Goal: Task Accomplishment & Management: Use online tool/utility

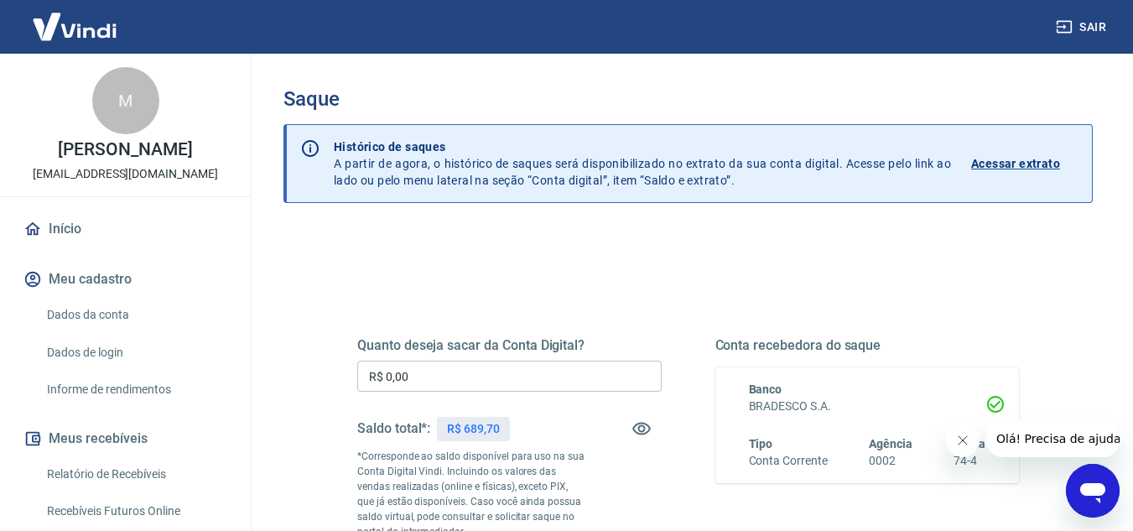
click at [427, 377] on input "R$ 0,00" at bounding box center [509, 376] width 304 height 31
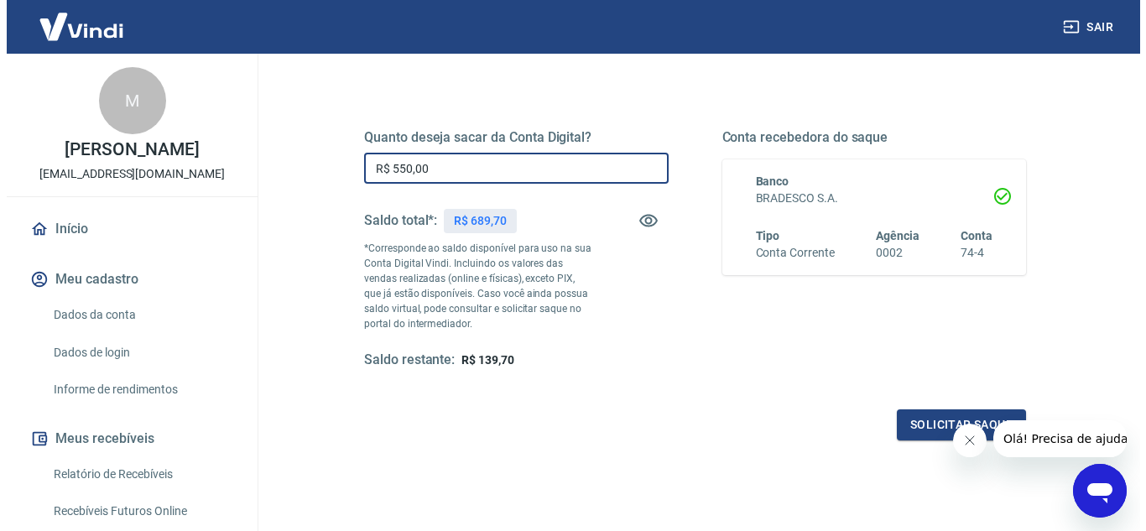
scroll to position [210, 0]
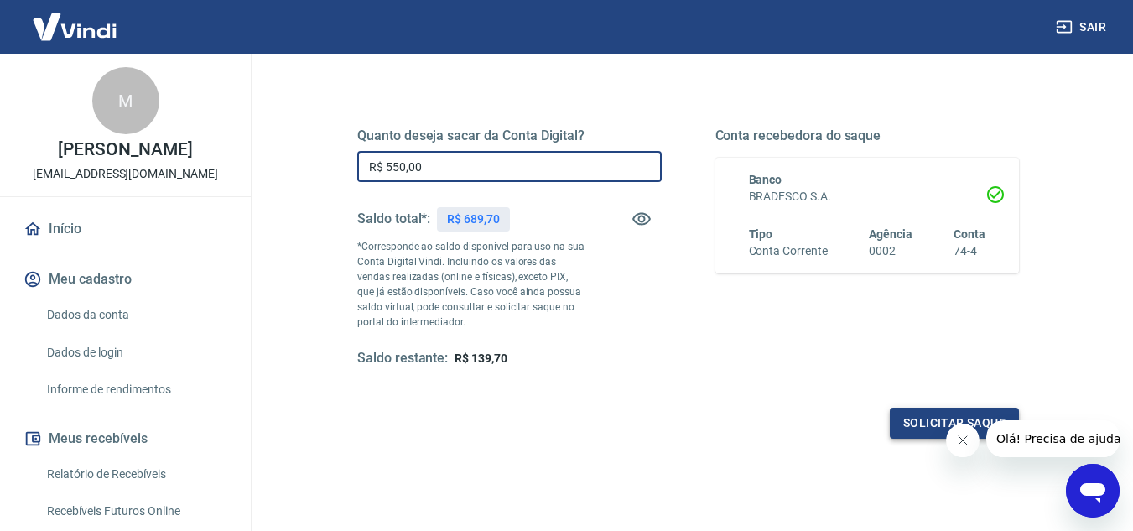
type input "R$ 550,00"
click at [912, 428] on button "Solicitar saque" at bounding box center [954, 423] width 129 height 31
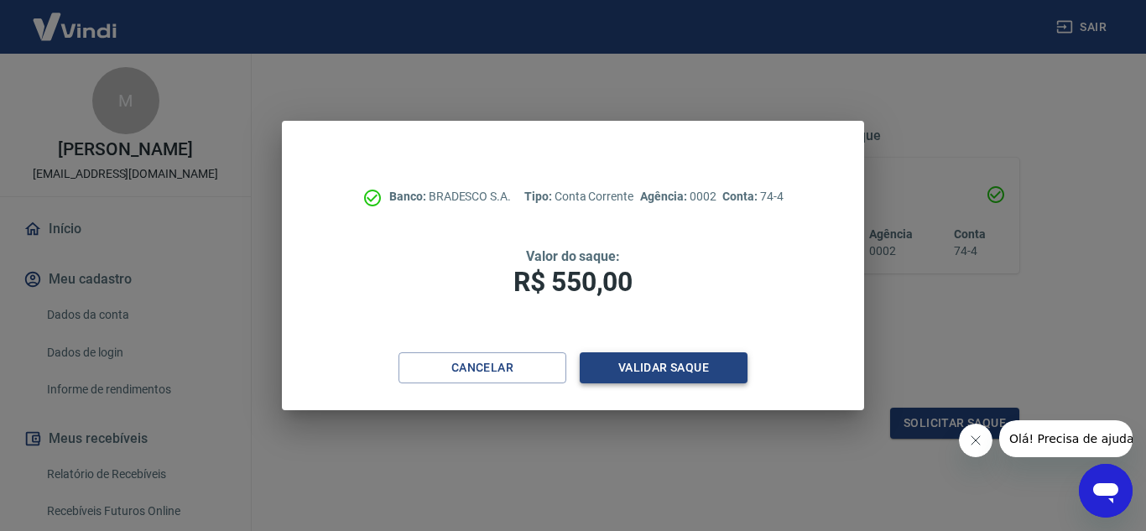
click at [663, 361] on button "Validar saque" at bounding box center [663, 367] width 168 height 31
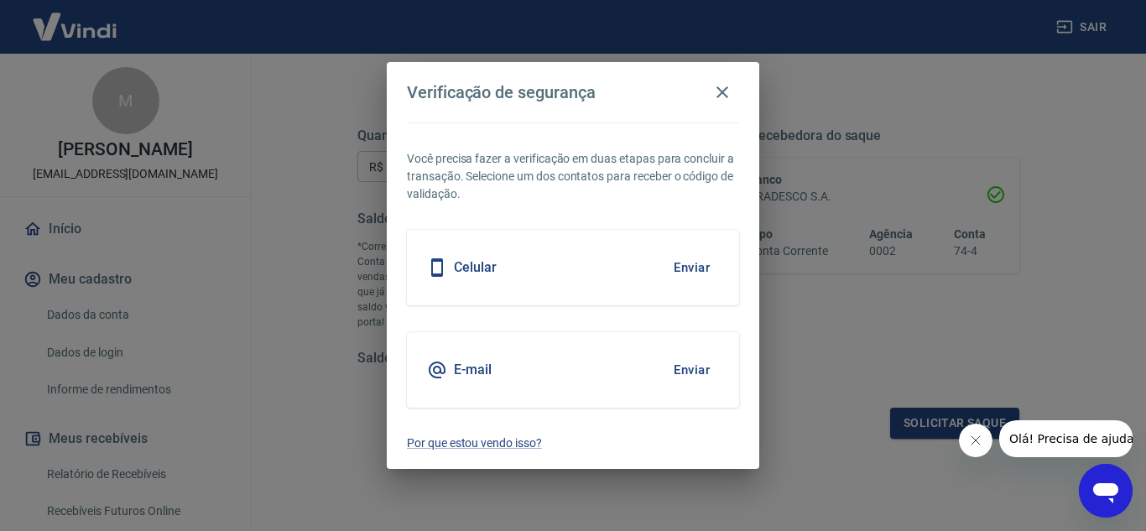
click at [685, 267] on button "Enviar" at bounding box center [691, 267] width 55 height 35
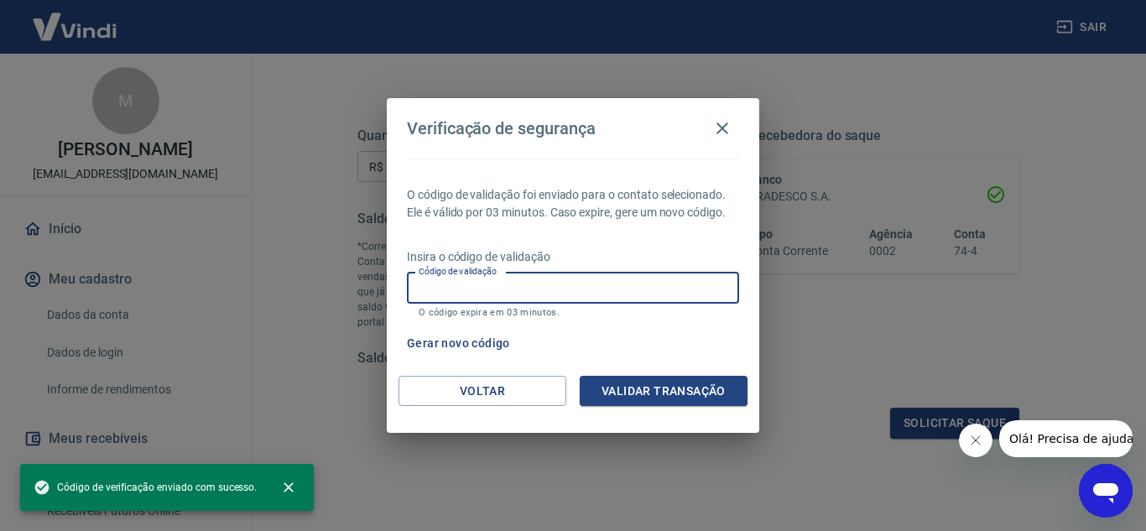
click at [549, 289] on input "Código de validação" at bounding box center [573, 288] width 332 height 31
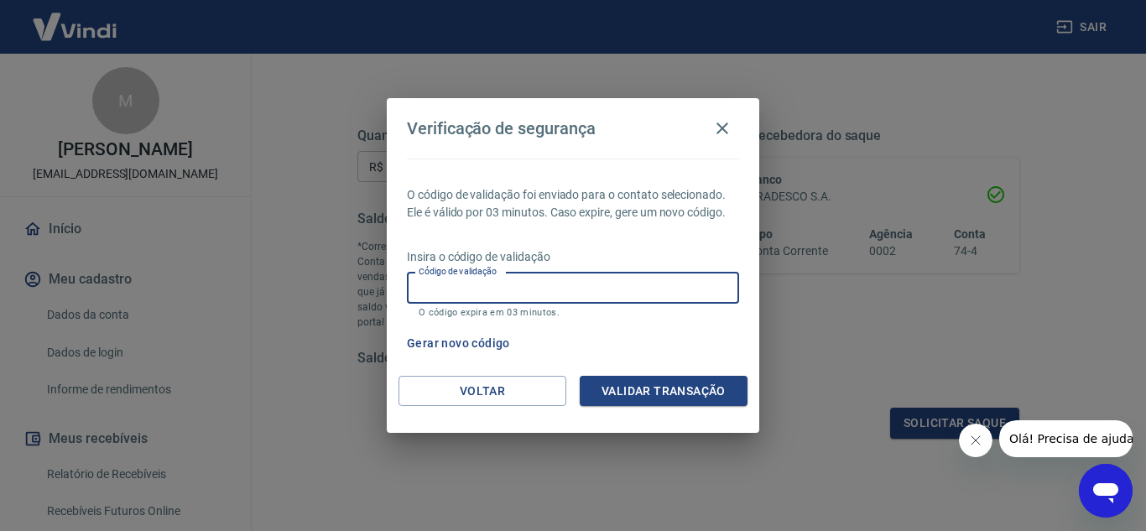
click at [1099, 480] on icon "Abrir janela de mensagens" at bounding box center [1105, 491] width 30 height 30
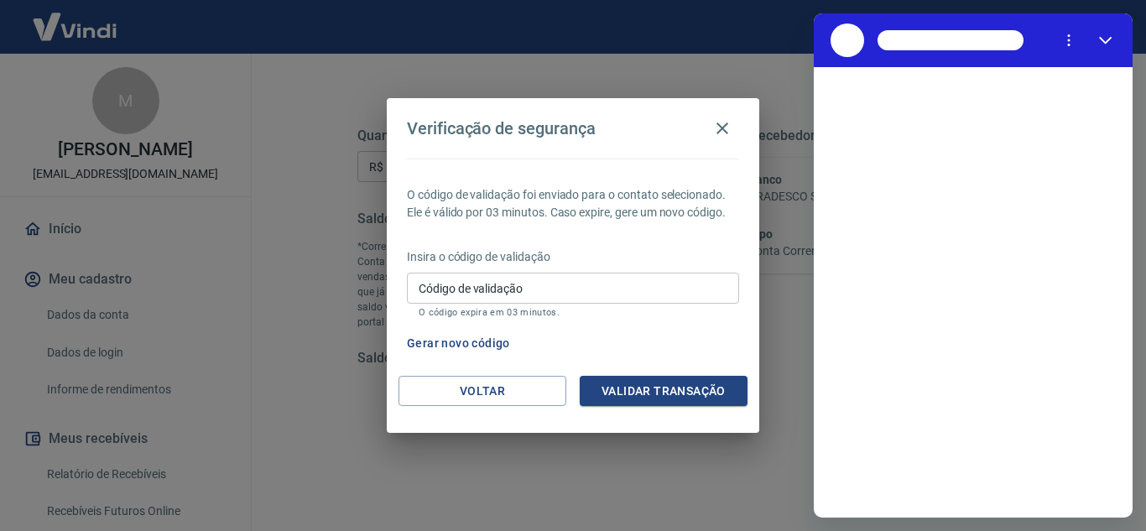
scroll to position [0, 0]
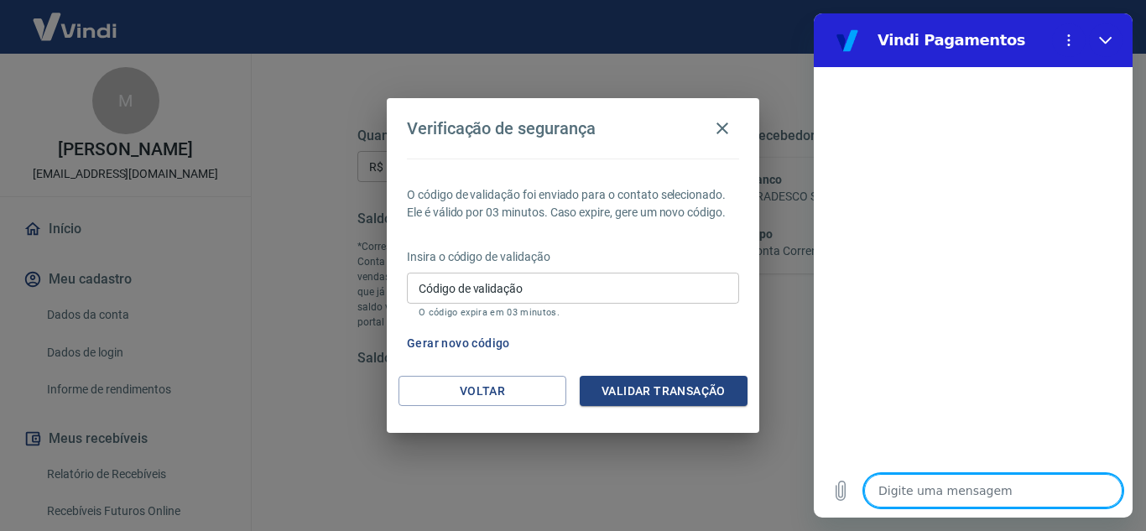
type textarea "B"
type textarea "x"
type textarea "Bo"
type textarea "x"
type textarea "Boa"
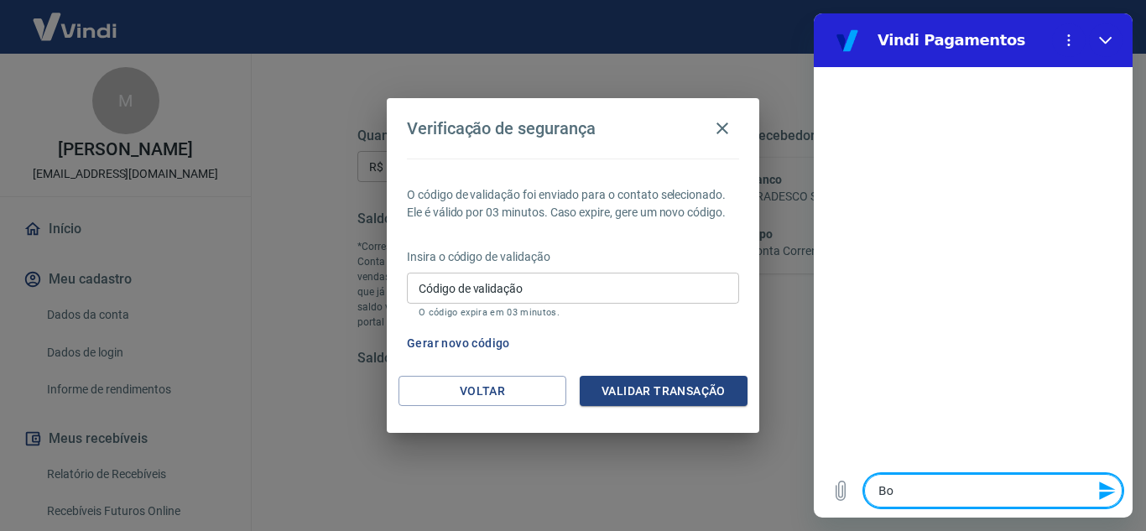
type textarea "x"
type textarea "Boa"
type textarea "x"
type textarea "Boa t"
type textarea "x"
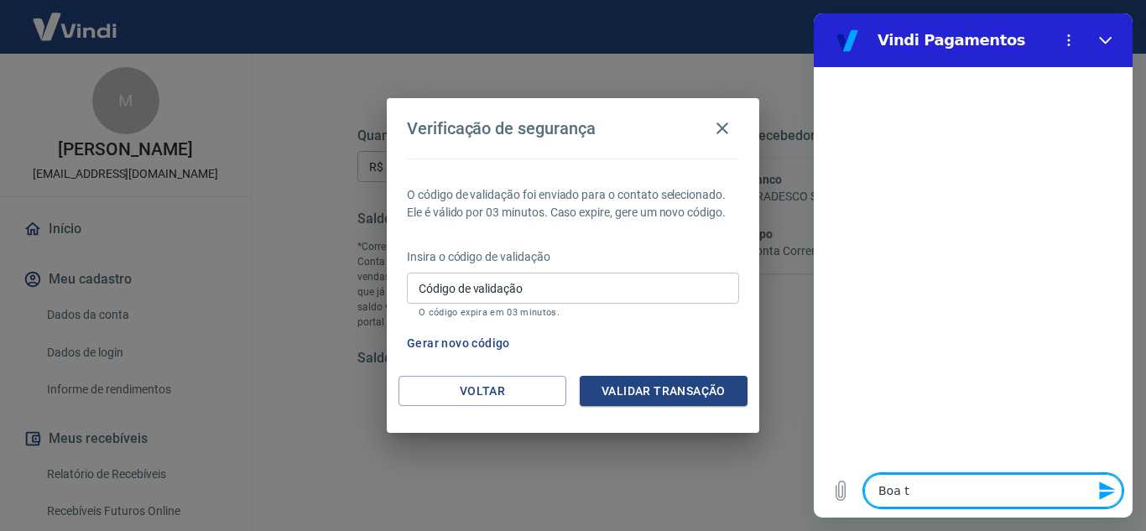
type textarea "Boa ta"
type textarea "x"
type textarea "Boa tar"
type textarea "x"
type textarea "Boa tard"
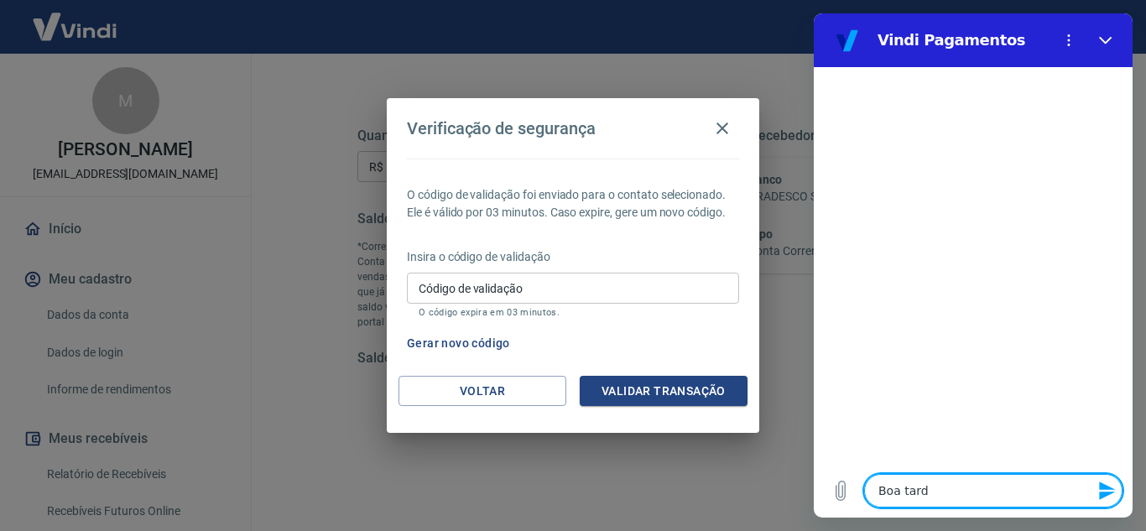
type textarea "x"
type textarea "Boa tarde"
type textarea "x"
type textarea "B"
type textarea "x"
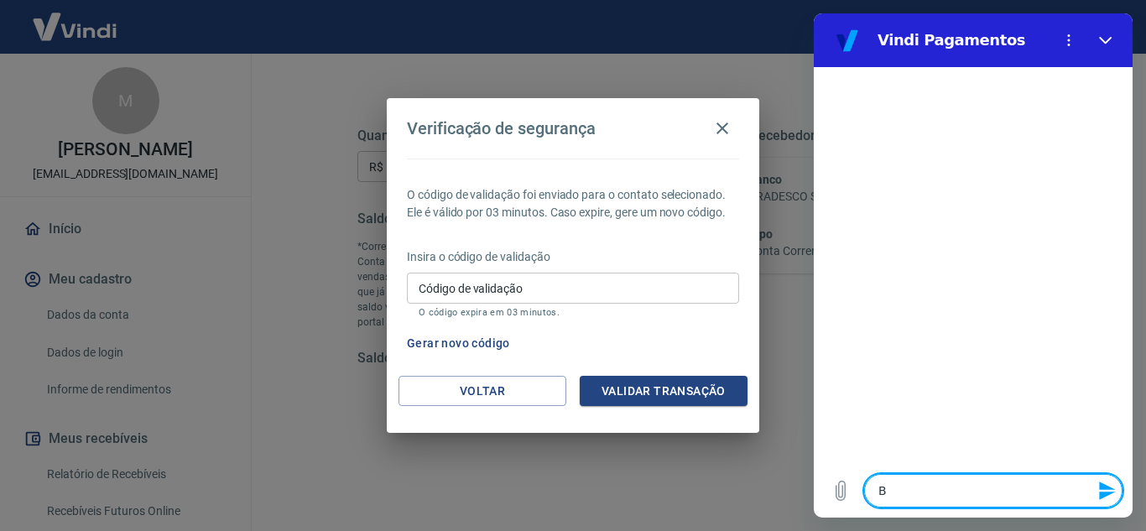
type textarea "Bo"
type textarea "x"
type textarea "Bom"
type textarea "x"
type textarea "Bom"
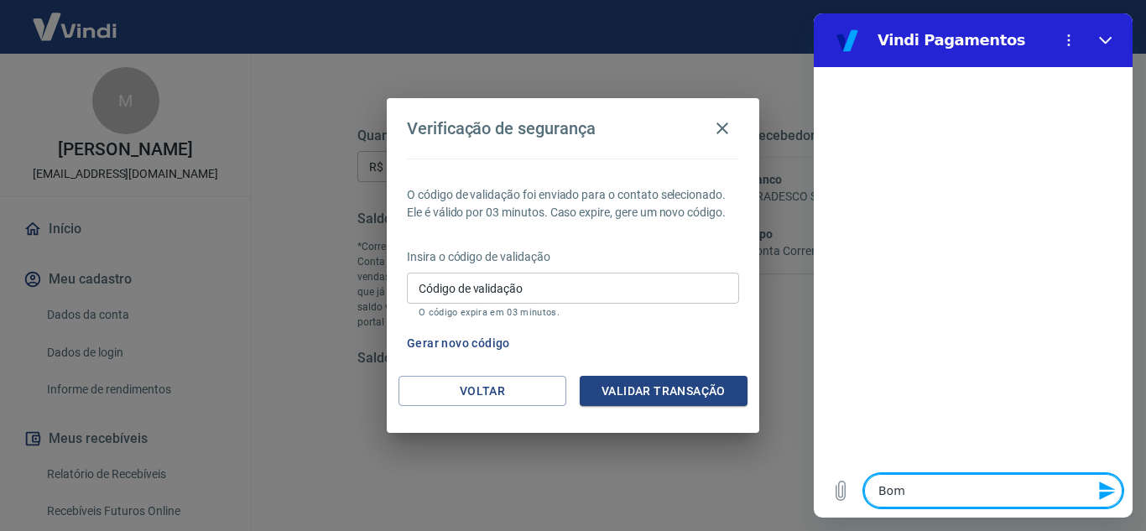
type textarea "x"
type textarea "Bom d"
type textarea "x"
type textarea "Bom di"
type textarea "x"
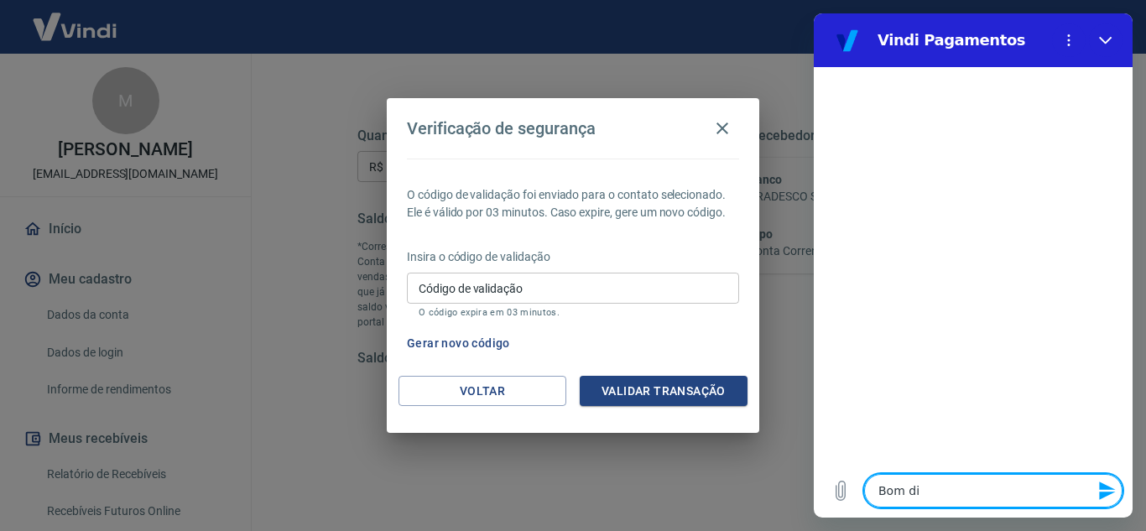
type textarea "Bom dia"
type textarea "x"
type textarea "Bom dia,"
type textarea "x"
type textarea "Bom dia,"
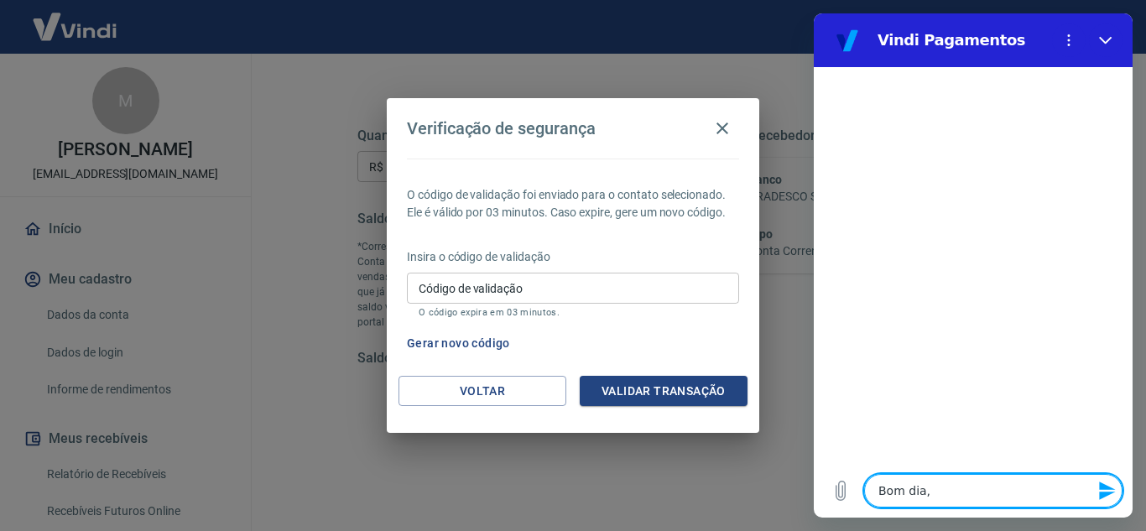
type textarea "x"
type textarea "Bom dia, t"
type textarea "x"
type textarea "Bom dia, td"
type textarea "x"
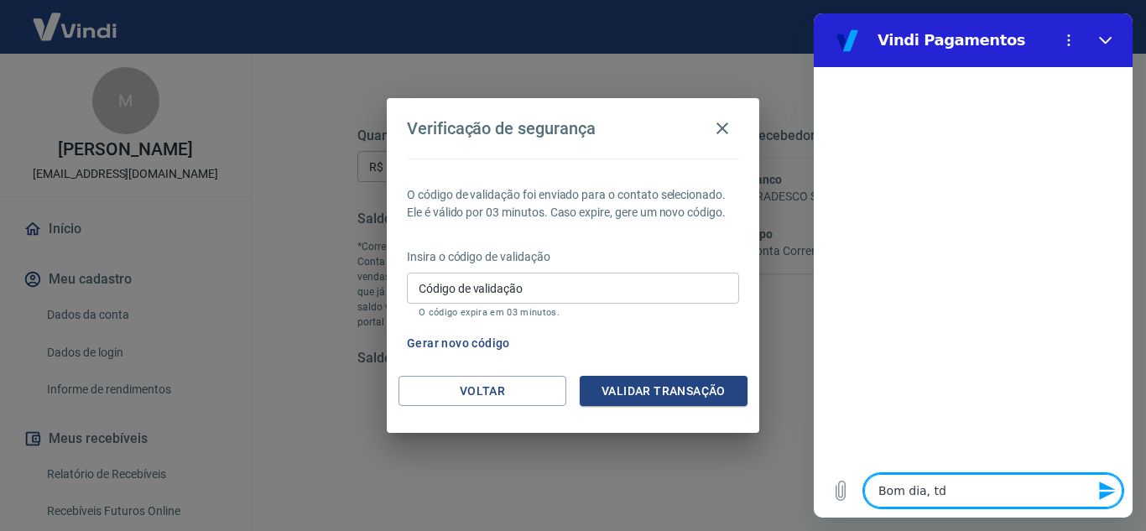
type textarea "Bom dia, td"
type textarea "x"
type textarea "Bom dia, td b"
type textarea "x"
type textarea "Bom dia, td be"
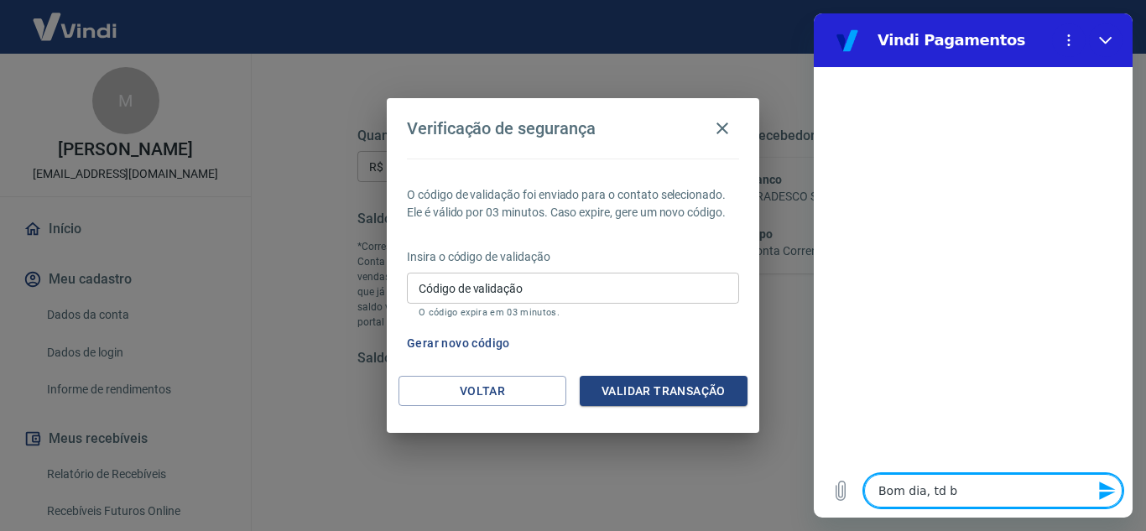
type textarea "x"
type textarea "Bom dia, td bem"
type textarea "x"
type textarea "Bom dia, td bem?"
type textarea "x"
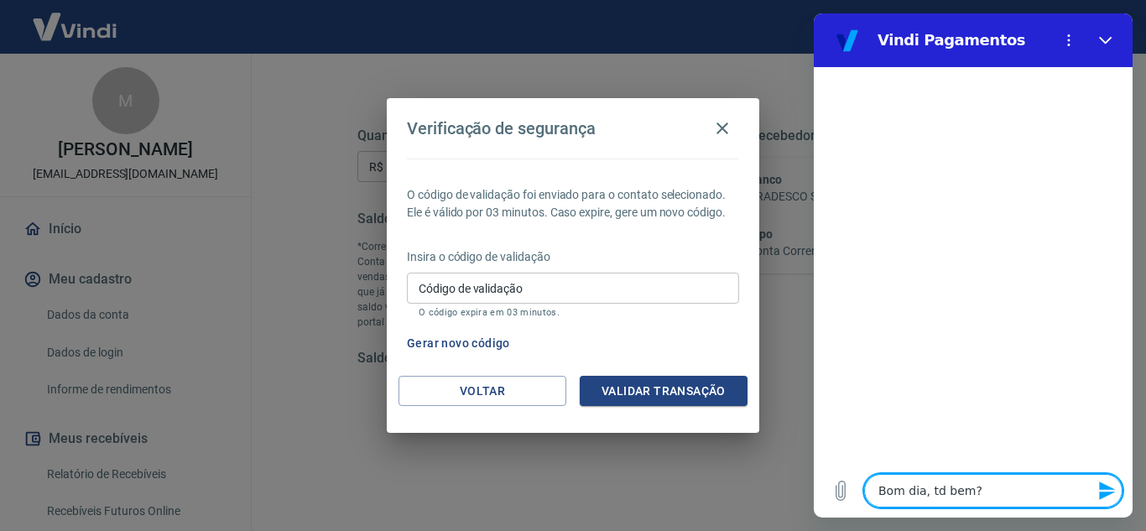
type textarea "Bom dia, td bem?"
type textarea "x"
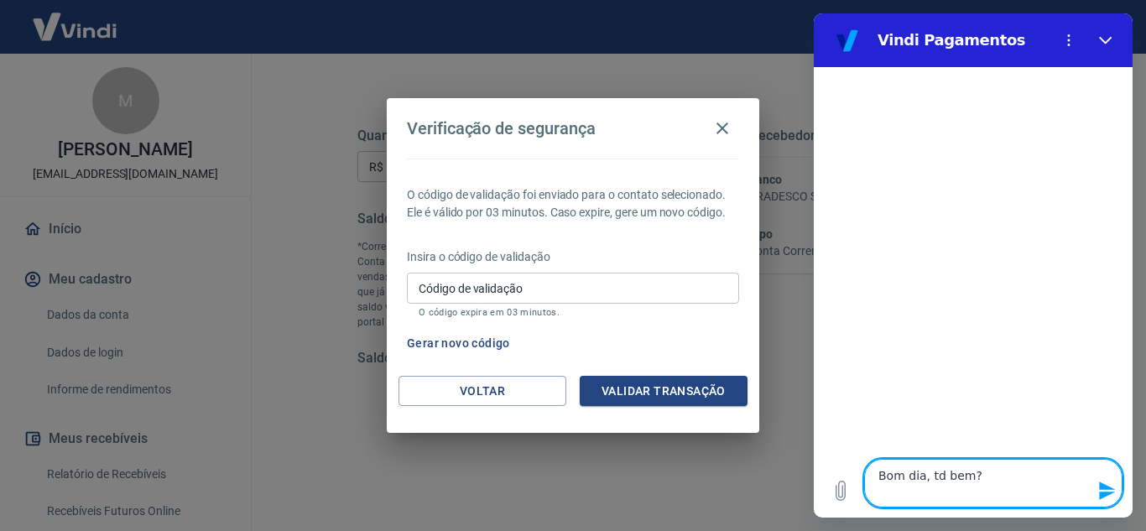
type textarea "Bom dia, td bem? O"
type textarea "x"
type textarea "Bom dia, td bem? O"
type textarea "x"
type textarea "Bom dia, td bem? O S"
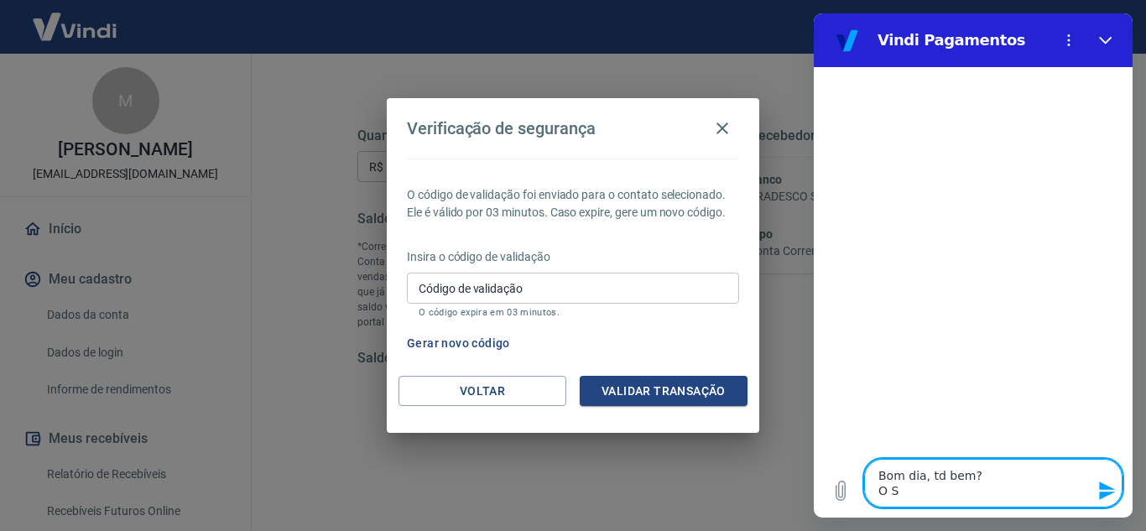
type textarea "x"
type textarea "Bom dia, td bem? O SM"
type textarea "x"
type textarea "Bom dia, td bem? O SMS"
type textarea "x"
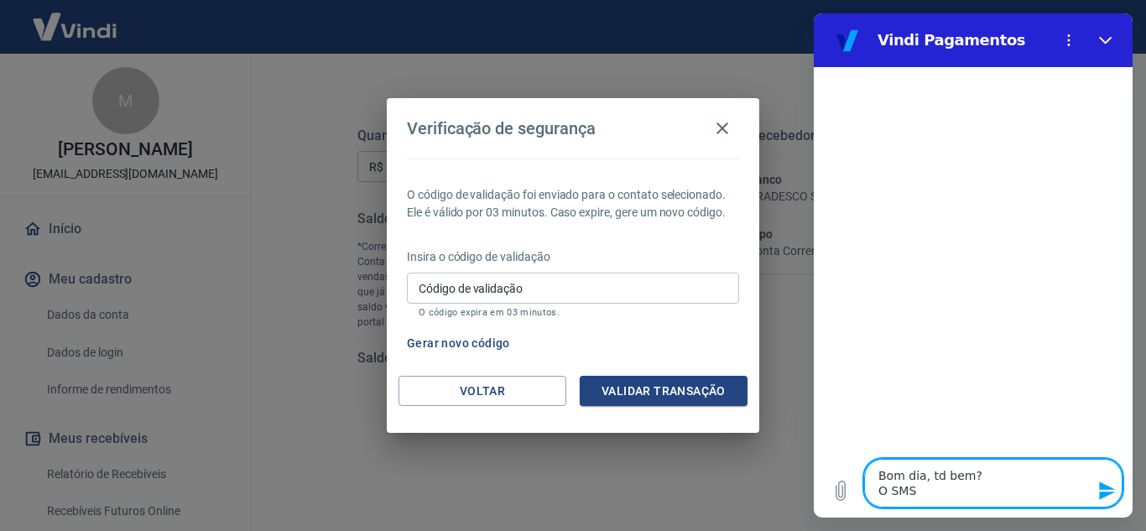
type textarea "Bom dia, td bem? O SMS"
type textarea "x"
type textarea "Bom dia, td bem? O SMS d"
type textarea "x"
type textarea "Bom dia, td bem? O SMS de"
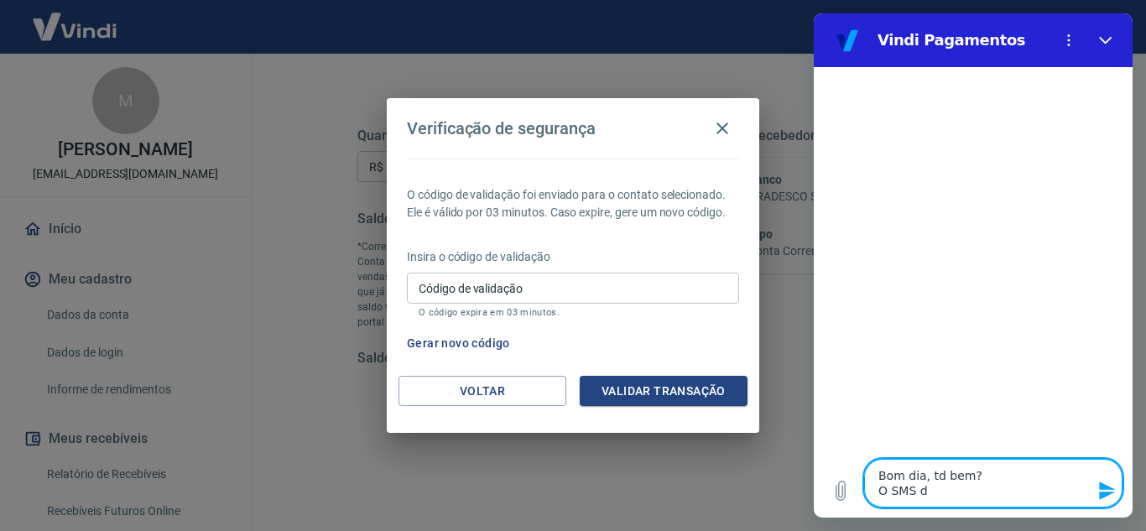
type textarea "x"
type textarea "Bom dia, td bem? O SMS de"
type textarea "x"
type textarea "Bom dia, td bem? O SMS de v"
type textarea "x"
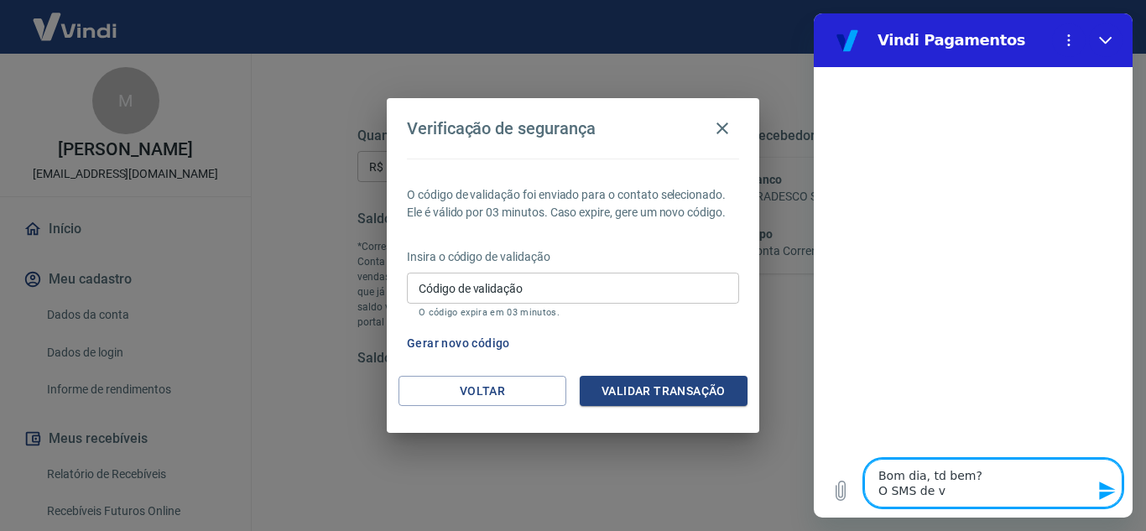
type textarea "Bom dia, td bem? O SMS de ve"
type textarea "x"
type textarea "Bom dia, td bem? O SMS de ver"
type textarea "x"
type textarea "Bom dia, td bem? O SMS de veri"
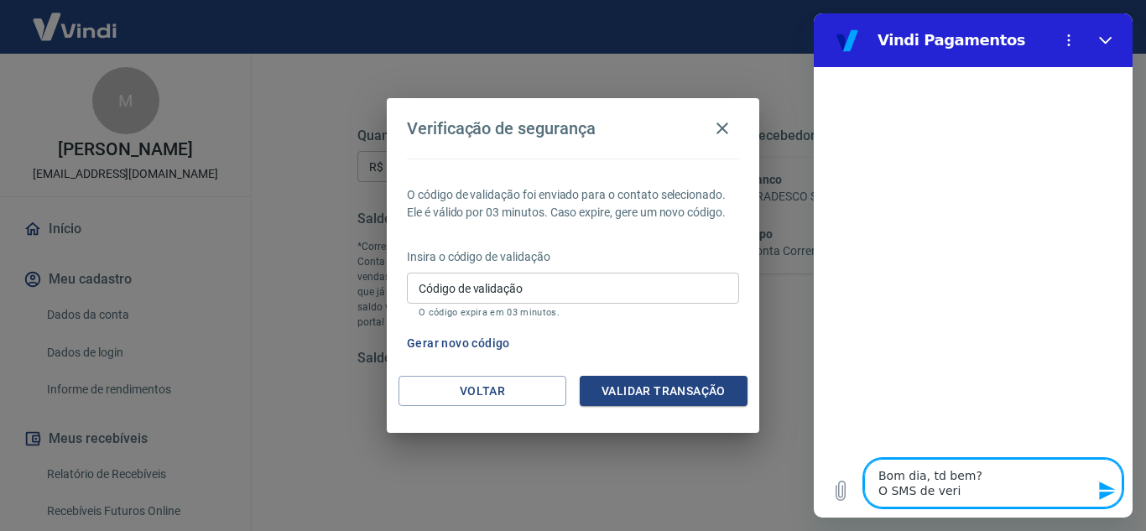
type textarea "x"
type textarea "Bom dia, td bem? O SMS de verif"
type textarea "x"
type textarea "Bom dia, td bem? O SMS de verifi"
type textarea "x"
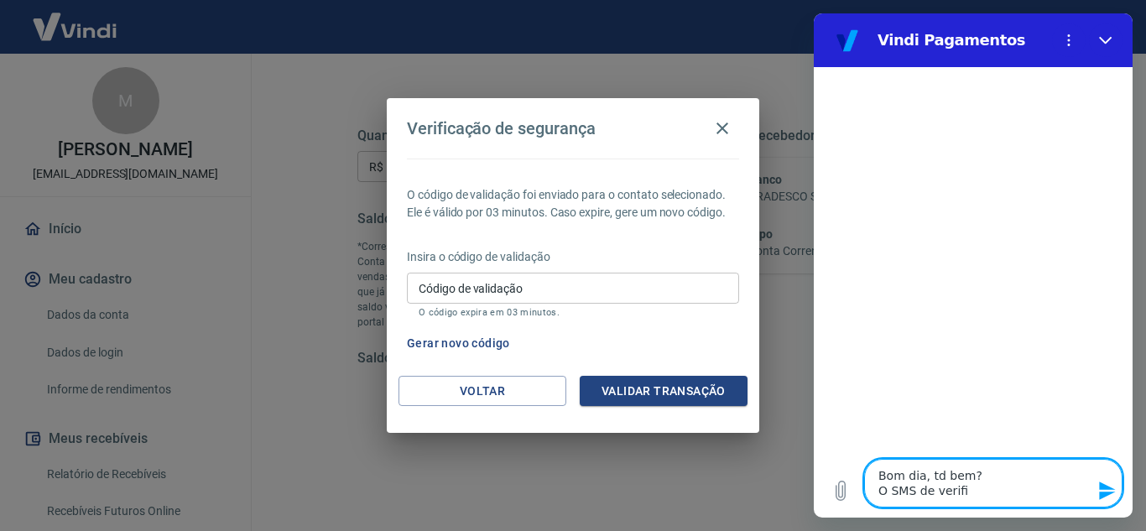
type textarea "Bom dia, td bem? O SMS de verific"
type textarea "x"
type textarea "Bom dia, td bem? O SMS de verifica"
type textarea "x"
type textarea "Bom dia, td bem? O SMS de verificaç"
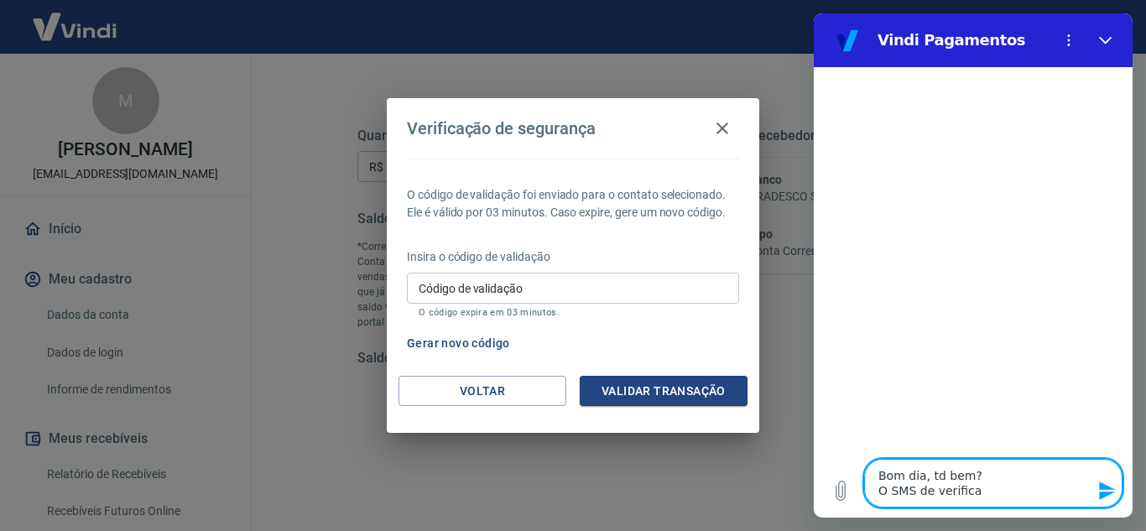
type textarea "x"
type textarea "Bom dia, td bem? O SMS de verificaçã"
type textarea "x"
type textarea "Bom dia, td bem? O SMS de verificação"
type textarea "x"
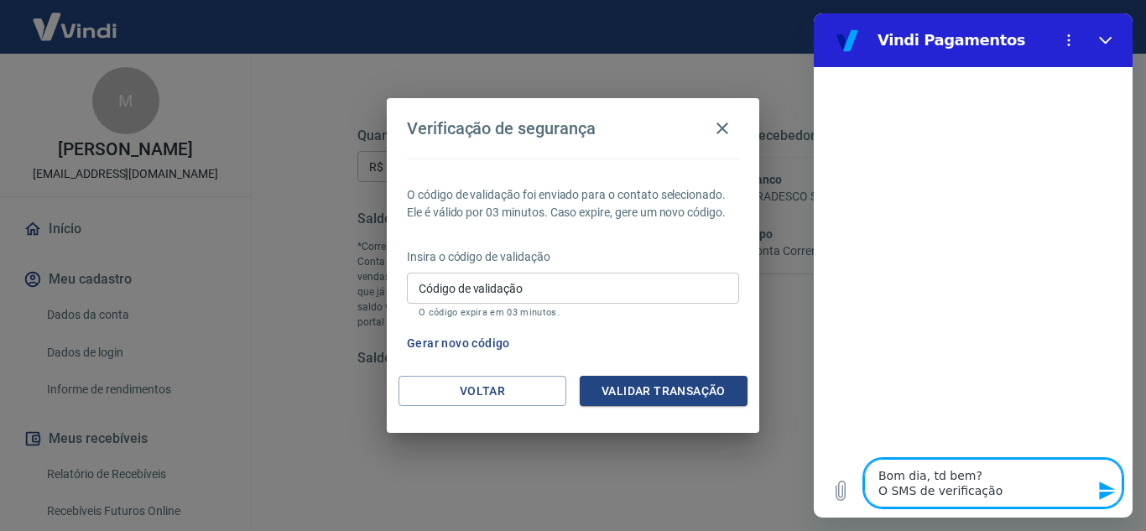
type textarea "Bom dia, td bem? O SMS de verificação"
type textarea "x"
type textarea "Bom dia, td bem? O SMS de verificação d"
type textarea "x"
type textarea "Bom dia, td bem? O SMS de verificação de"
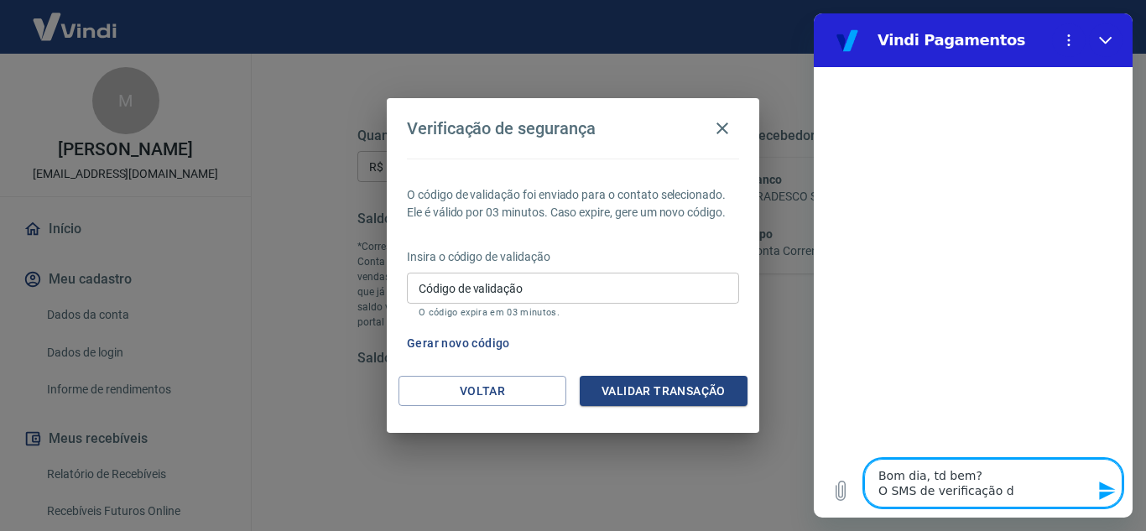
type textarea "x"
type textarea "Bom dia, td bem? O SMS de verificação de"
type textarea "x"
type textarea "Bom dia, td bem? O SMS de verificação de s"
type textarea "x"
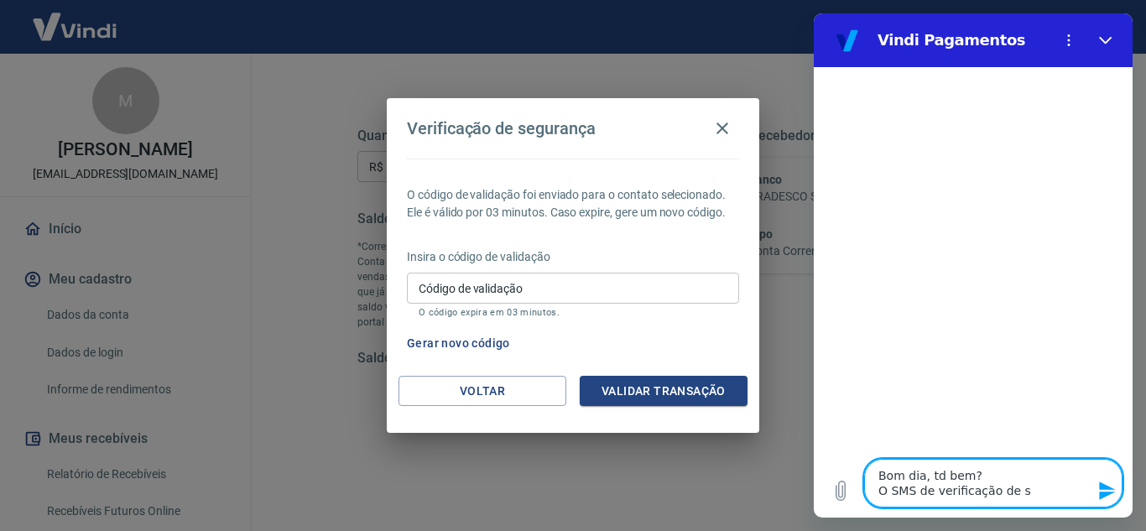
type textarea "Bom dia, td bem? O SMS de verificação de se"
type textarea "x"
type textarea "Bom dia, td bem? O SMS de verificação de seg"
type textarea "x"
type textarea "Bom dia, td bem? O SMS de verificação de segu"
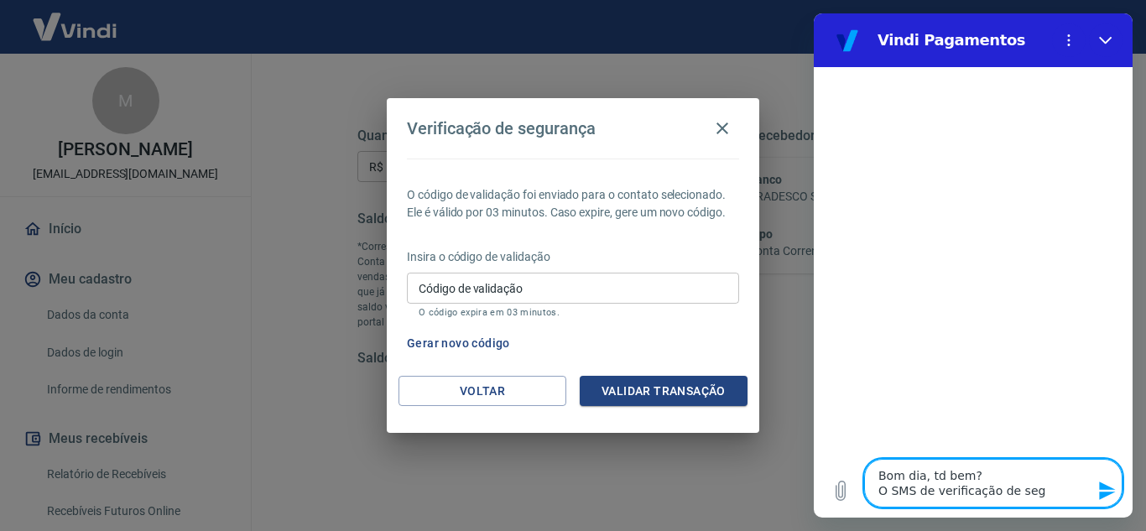
type textarea "x"
type textarea "Bom dia, td bem? O SMS de verificação de segur"
type textarea "x"
type textarea "Bom dia, td bem? O SMS de verificação de segura"
type textarea "x"
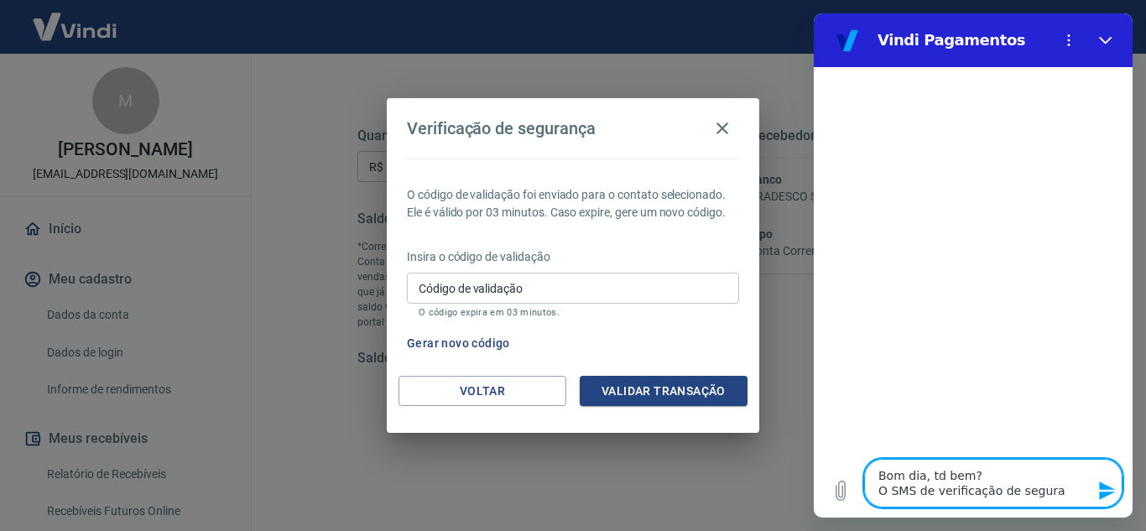
type textarea "Bom dia, td bem? O SMS de verificação de seguran"
type textarea "x"
type textarea "Bom dia, td bem? O SMS de verificação de seguranç"
type textarea "x"
type textarea "Bom dia, td bem? O SMS de verificação de segurança"
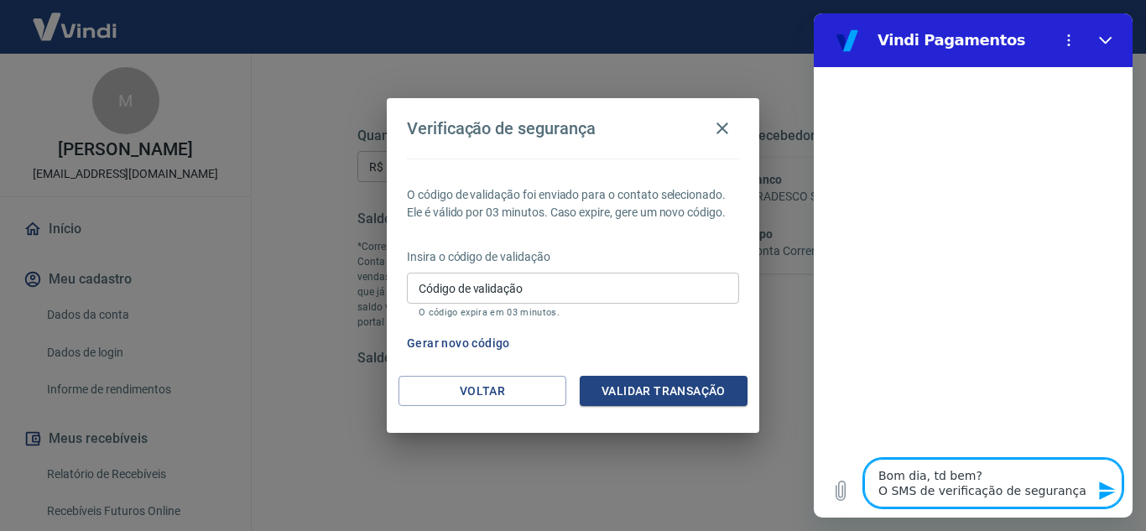
type textarea "x"
type textarea "Bom dia, td bem? O SMS de verificação de segurança"
type textarea "x"
type textarea "Bom dia, td bem? O SMS de verificação de segurança ã"
type textarea "x"
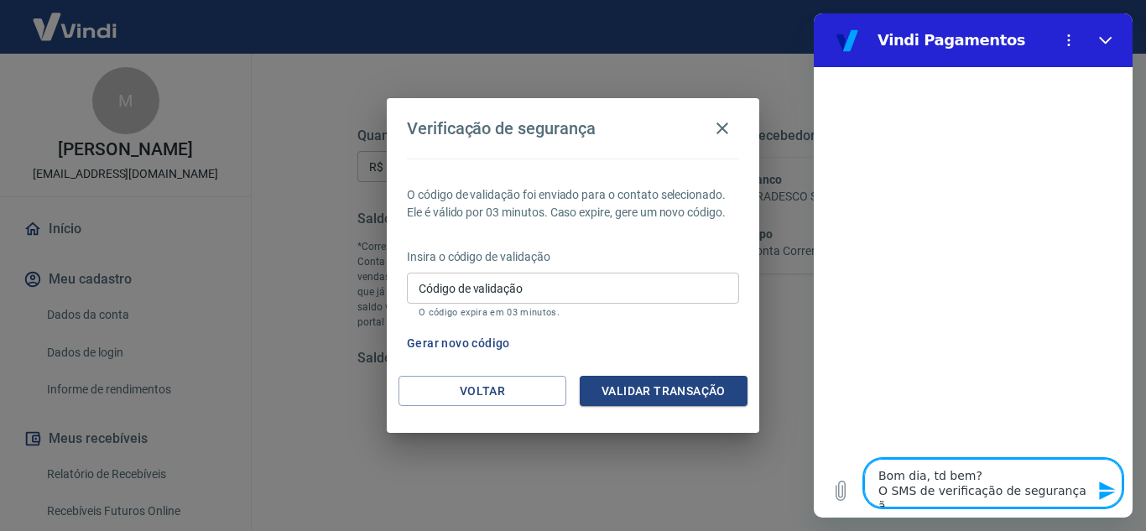
type textarea "Bom dia, td bem? O SMS de verificação de segurança ão"
type textarea "x"
type textarea "Bom dia, td bem? O SMS de verificação de segurança ã"
type textarea "x"
type textarea "Bom dia, td bem? O SMS de verificação de segurança"
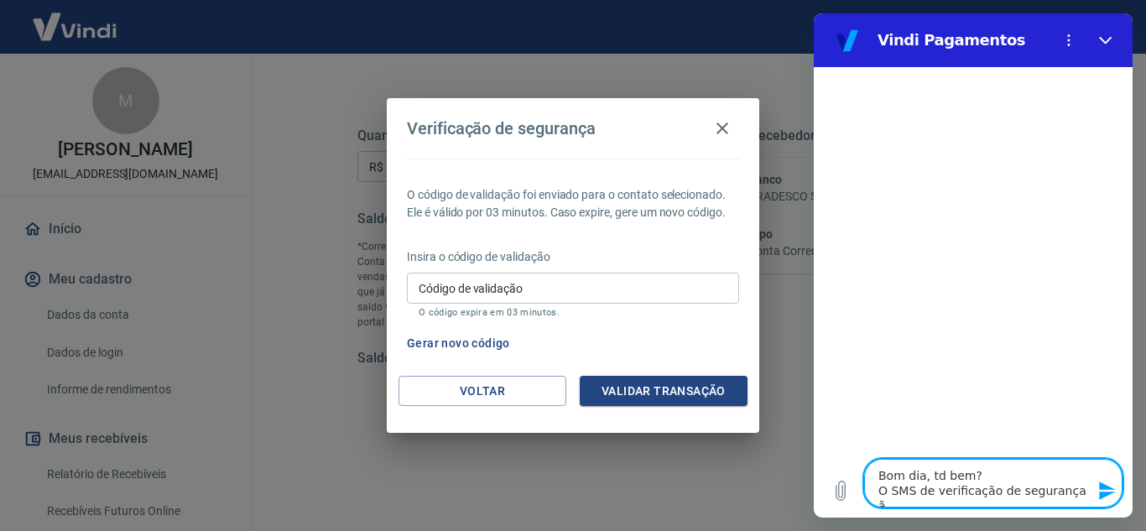
type textarea "x"
type textarea "Bom dia, td bem? O SMS de verificação de segurança n"
type textarea "x"
type textarea "Bom dia, td bem? O SMS de verificação de segurança nã"
type textarea "x"
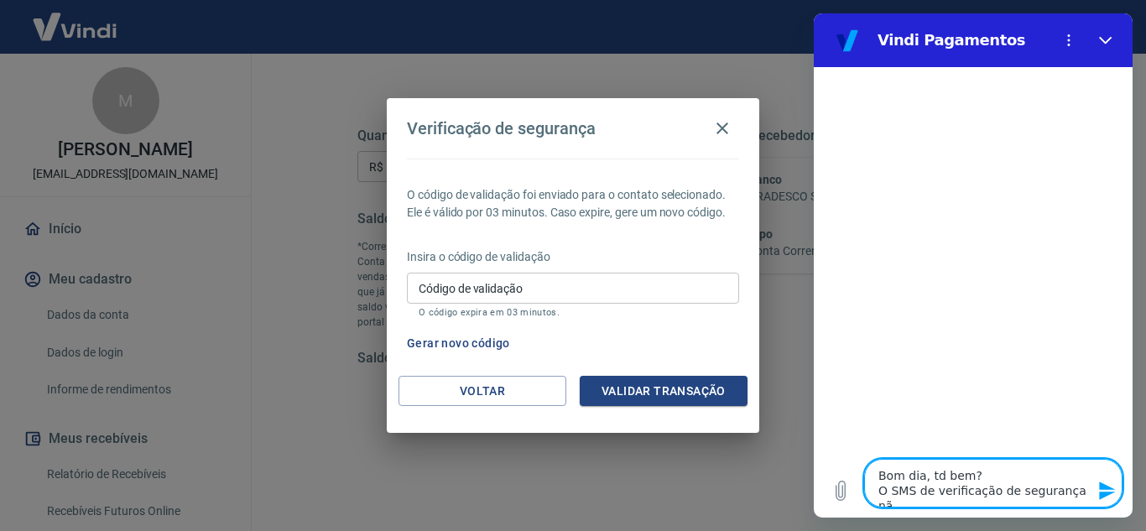
type textarea "Bom dia, td bem? O SMS de verificação de segurança não"
type textarea "x"
type textarea "Bom dia, td bem? O SMS de verificação de segurança não"
type textarea "x"
type textarea "Bom dia, td bem? O SMS de verificação de segurança não c"
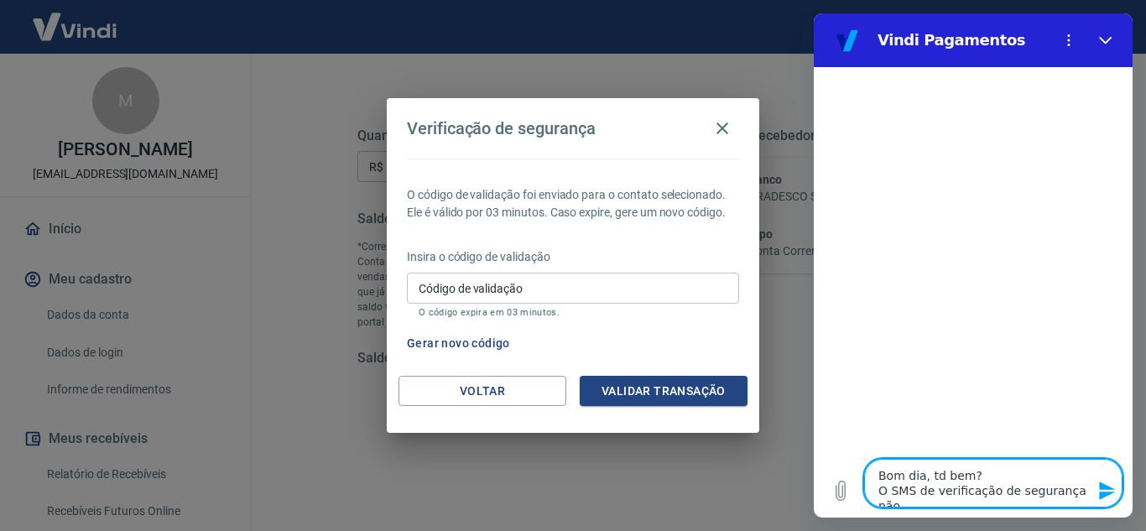
type textarea "x"
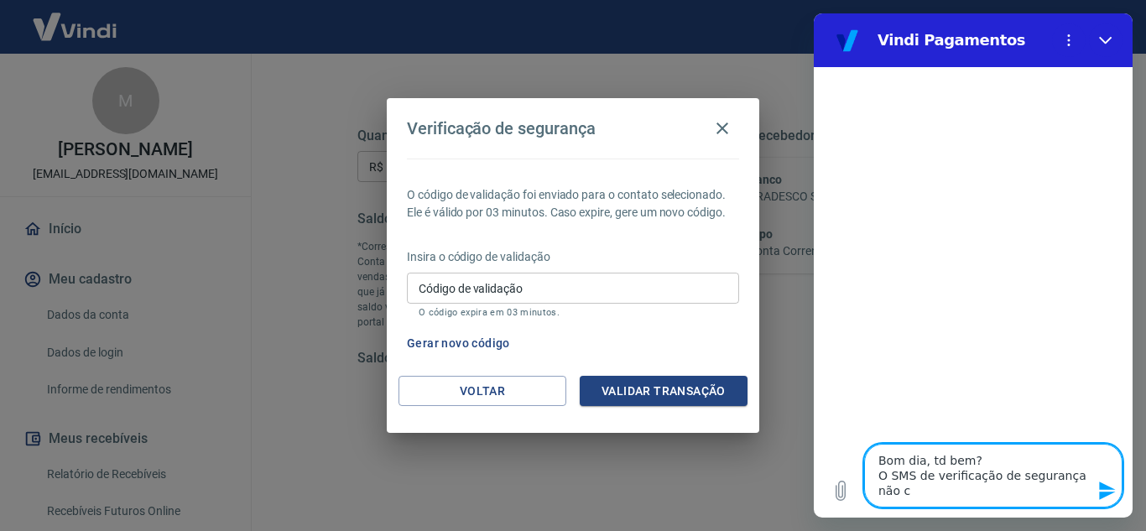
type textarea "Bom dia, td bem? O SMS de verificação de segurança não ch"
type textarea "x"
type textarea "Bom dia, td bem? O SMS de verificação de segurança não che"
type textarea "x"
type textarea "Bom dia, td bem? O SMS de verificação de segurança não cheg"
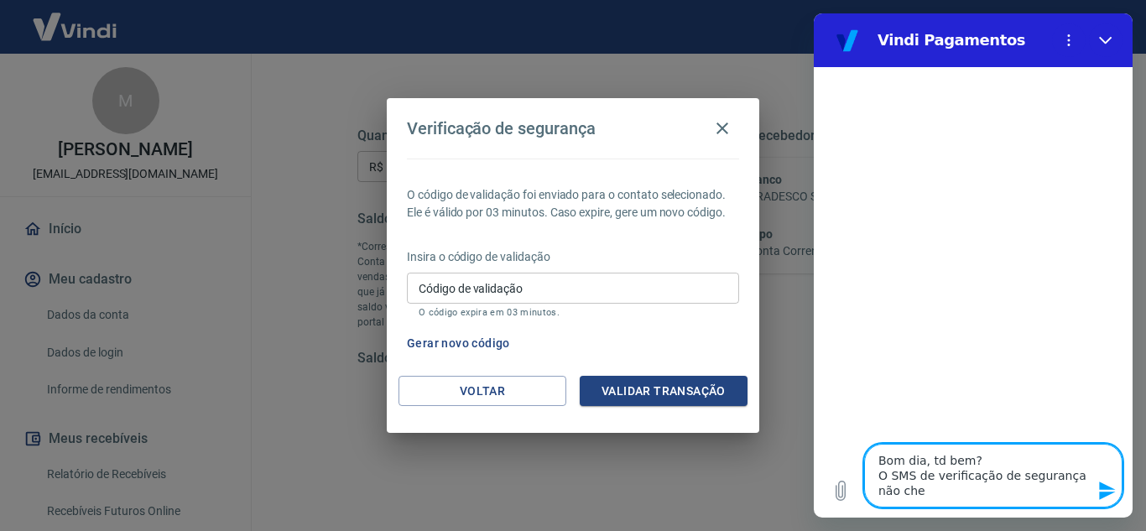
type textarea "x"
type textarea "Bom dia, td bem? O SMS de verificação de segurança não chega"
type textarea "x"
type textarea "Bom dia, td bem? O SMS de verificação de segurança não chega"
type textarea "x"
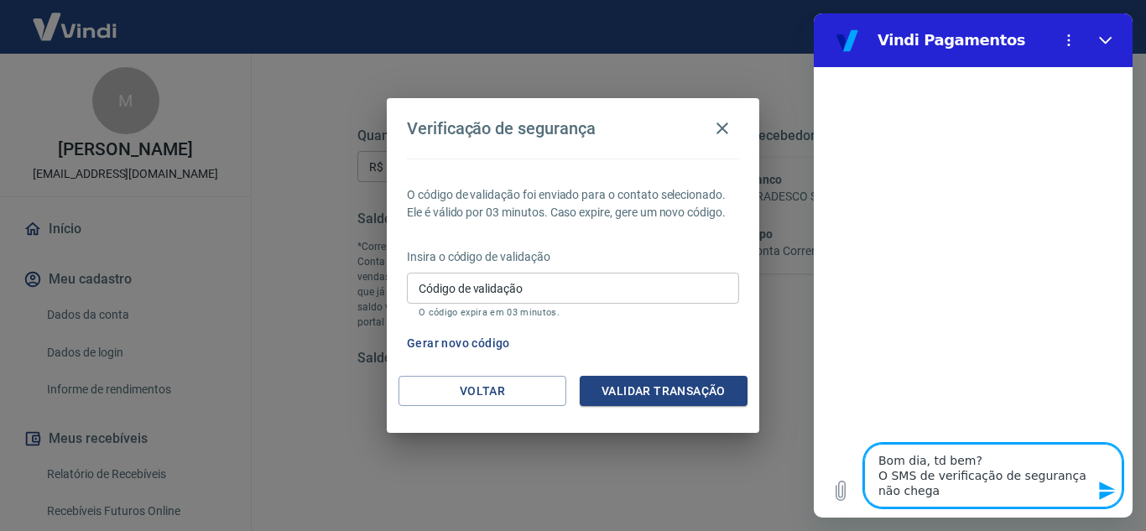
type textarea "Bom dia, td bem? O SMS de verificação de segurança não chega n"
type textarea "x"
type textarea "Bom dia, td bem? O SMS de verificação de segurança não chega nu"
type textarea "x"
type textarea "Bom dia, td bem? O SMS de verificação de segurança não chega nun"
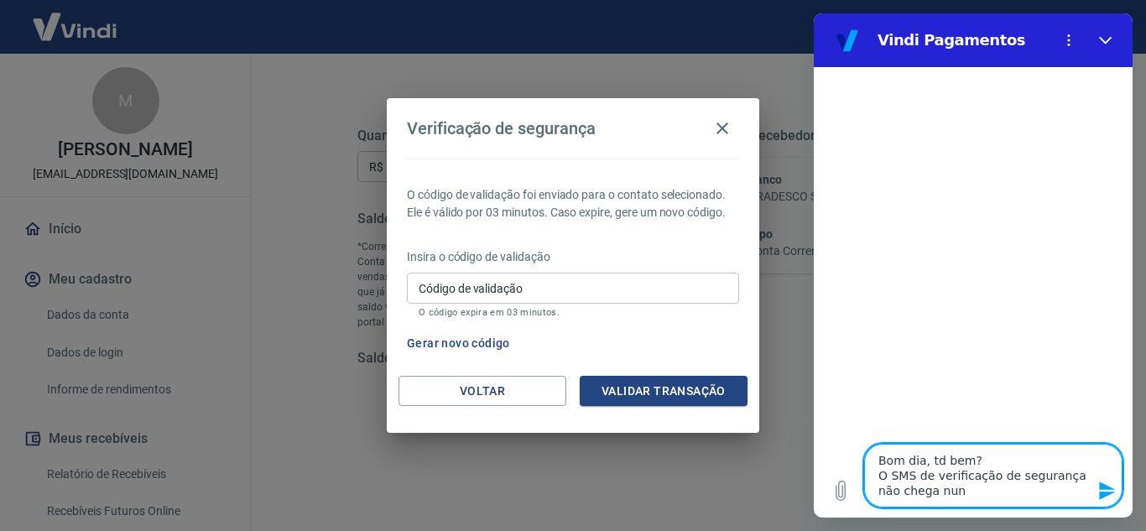
type textarea "x"
type textarea "Bom dia, td bem? O SMS de verificação de segurança não chega nunc"
type textarea "x"
type textarea "Bom dia, td bem? O SMS de verificação de segurança não chega nunca"
type textarea "x"
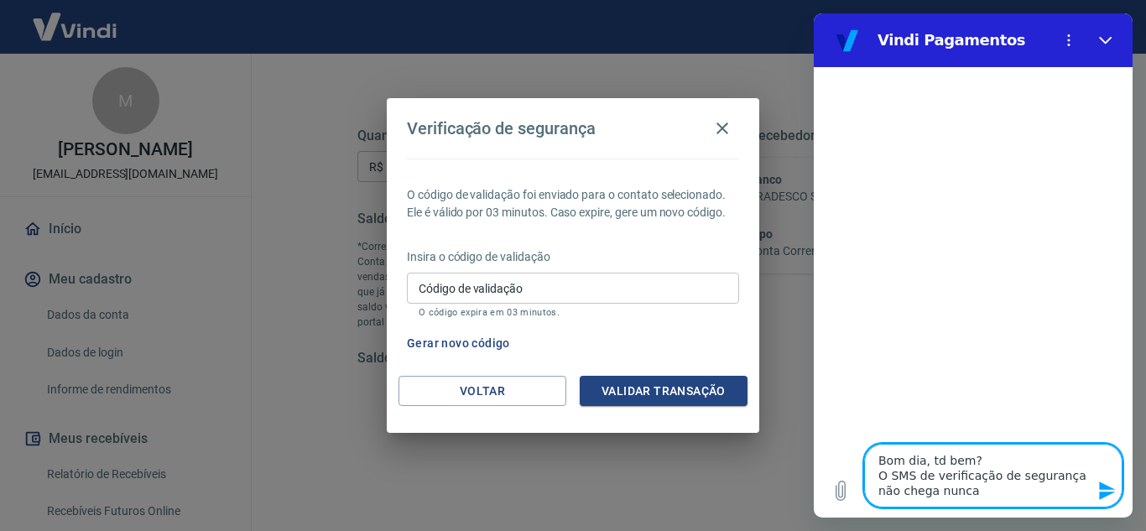
type textarea "Bom dia, td bem? O SMS de verificação de segurança não chega nunca."
type textarea "x"
type textarea "Bom dia, td bem? O SMS de verificação de segurança não chega nunca.."
type textarea "x"
type textarea "Bom dia, td bem? O SMS de verificação de segurança não chega nunca..."
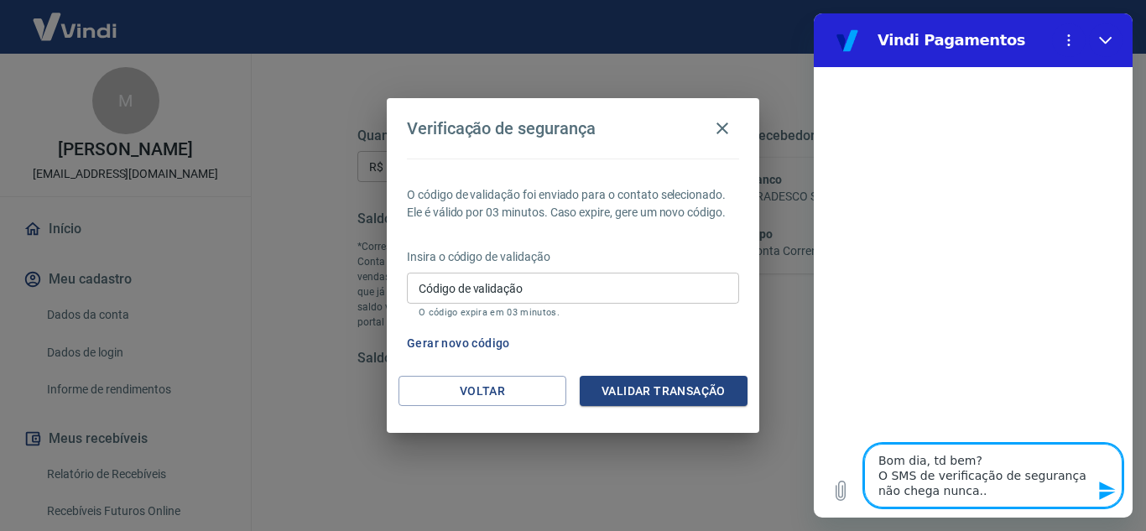
type textarea "x"
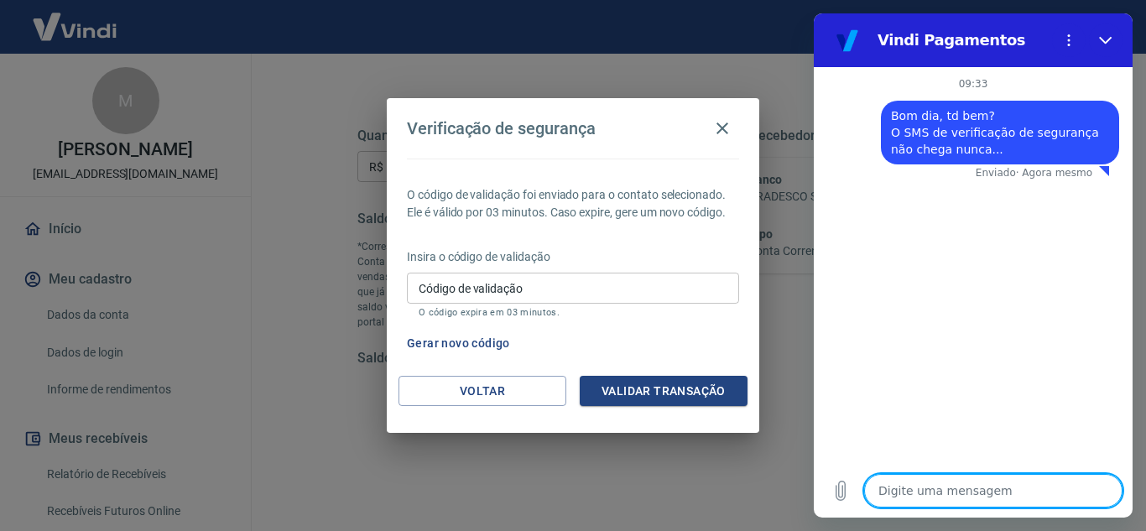
type textarea "x"
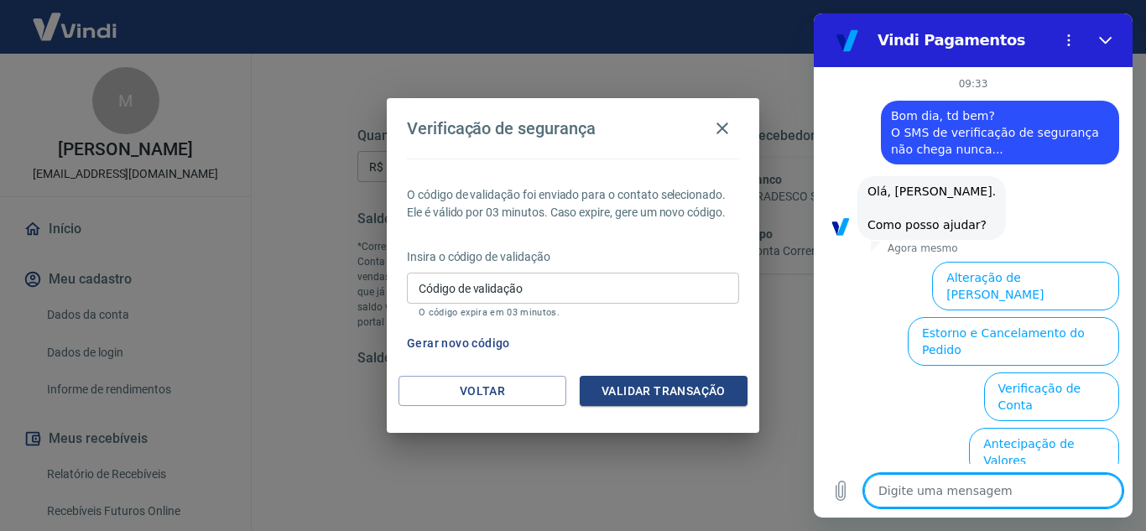
click at [956, 130] on span "Bom dia, td bem? O SMS de verificação de segurança não chega nunca..." at bounding box center [1000, 132] width 218 height 50
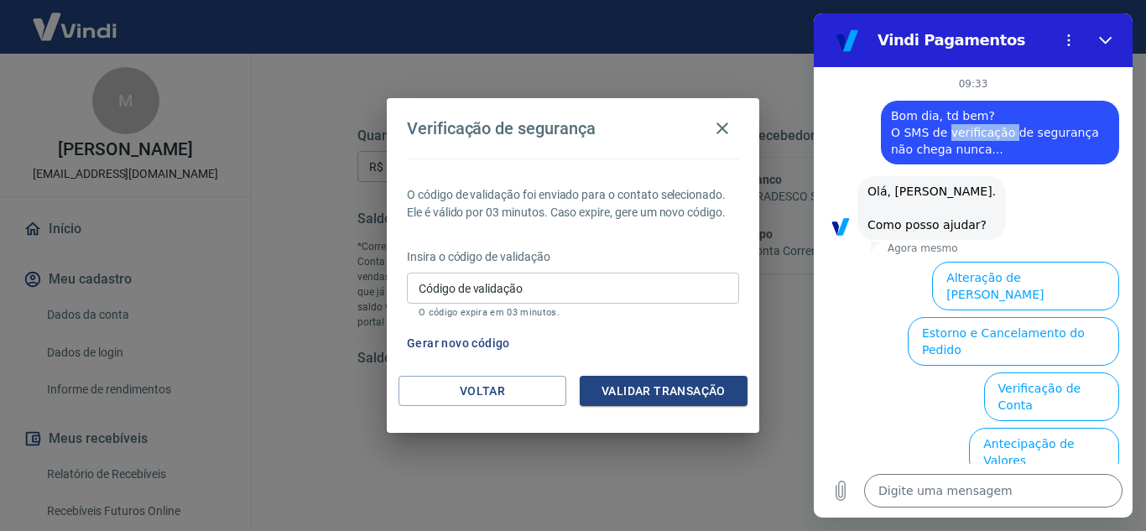
click at [956, 130] on span "Bom dia, td bem? O SMS de verificação de segurança não chega nunca..." at bounding box center [1000, 132] width 218 height 50
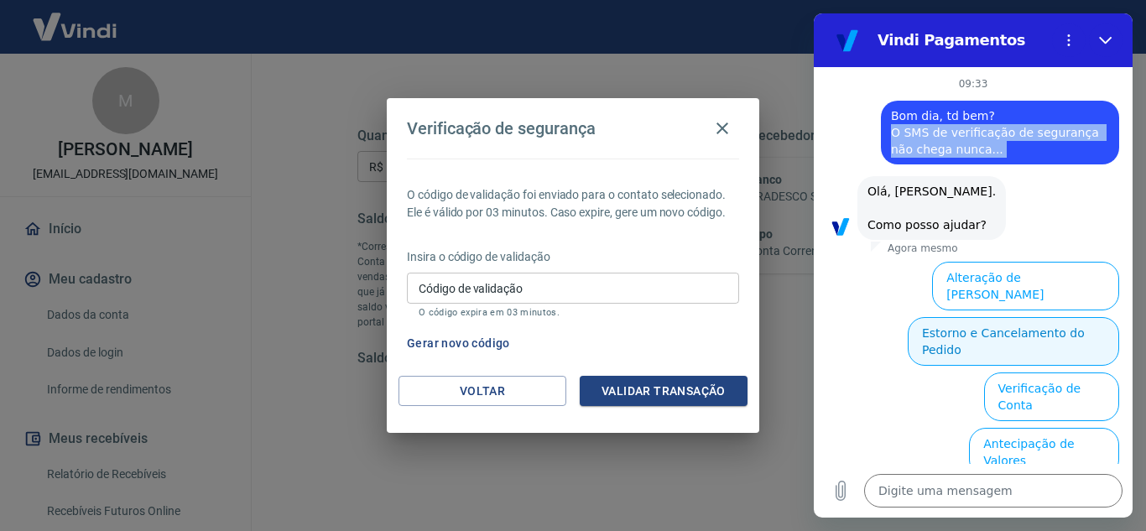
copy span "O SMS de verificação de segurança não chega nunca..."
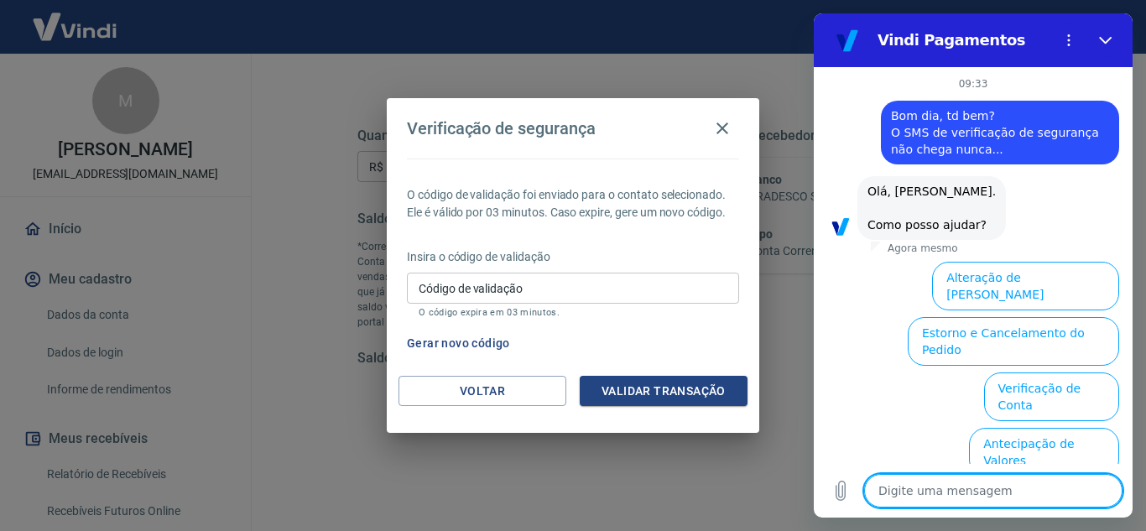
click at [940, 492] on textarea at bounding box center [993, 491] width 258 height 34
paste textarea "O SMS de verificação de segurança não chega nunca..."
type textarea "O SMS de verificação de segurança não chega nunca..."
type textarea "x"
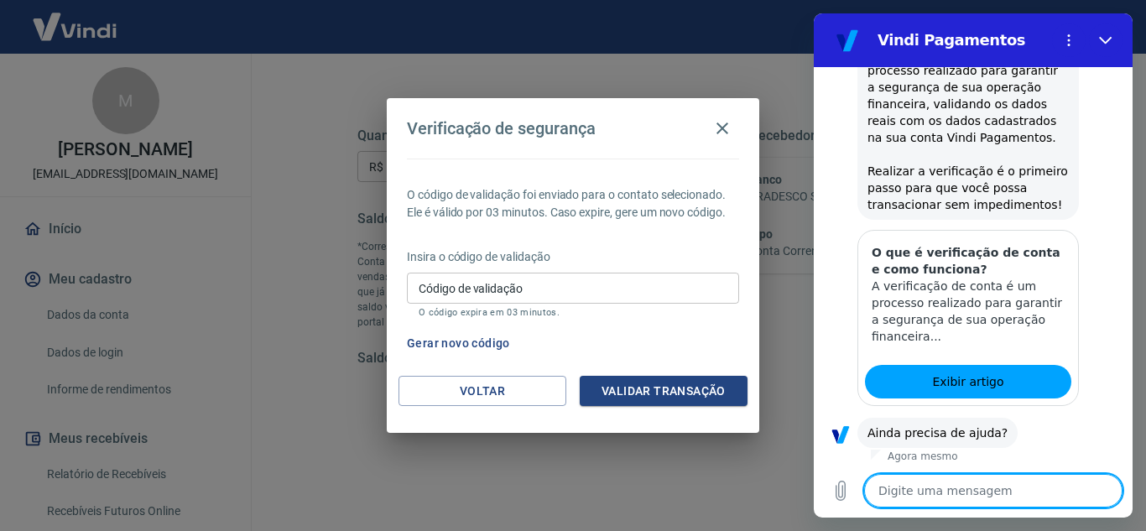
scroll to position [342, 0]
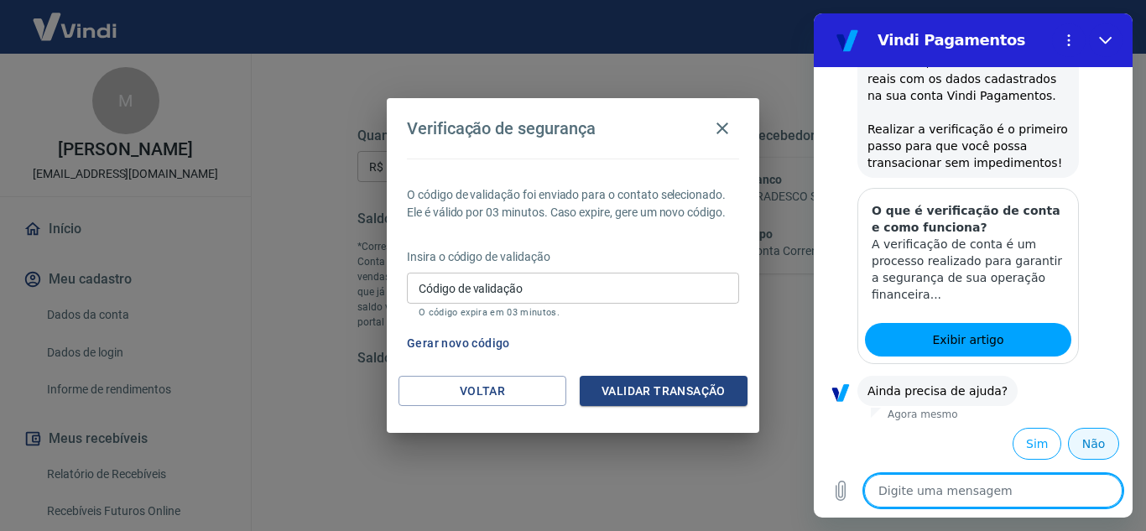
click at [1077, 444] on button "Não" at bounding box center [1093, 444] width 51 height 32
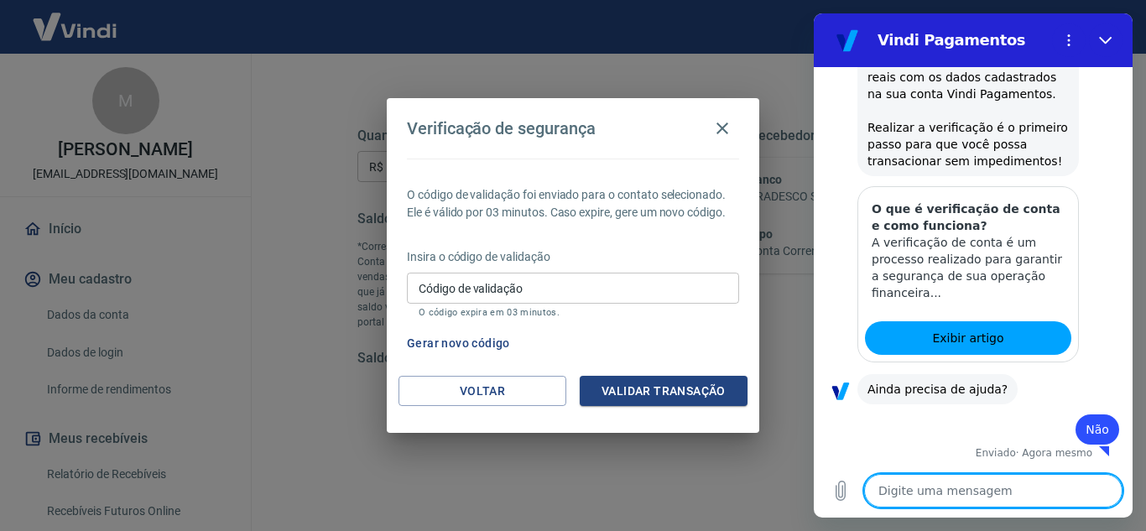
type textarea "x"
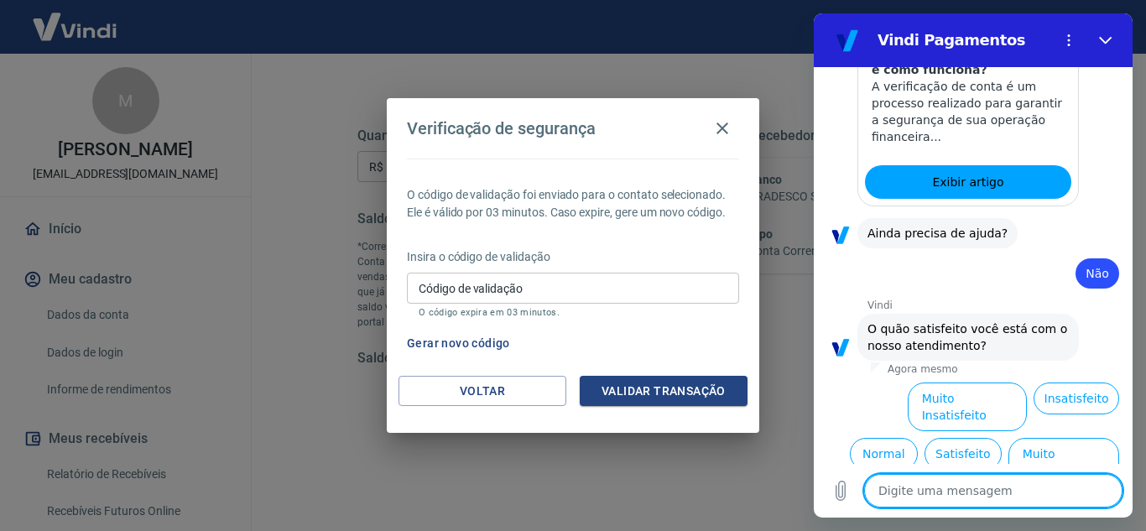
scroll to position [493, 0]
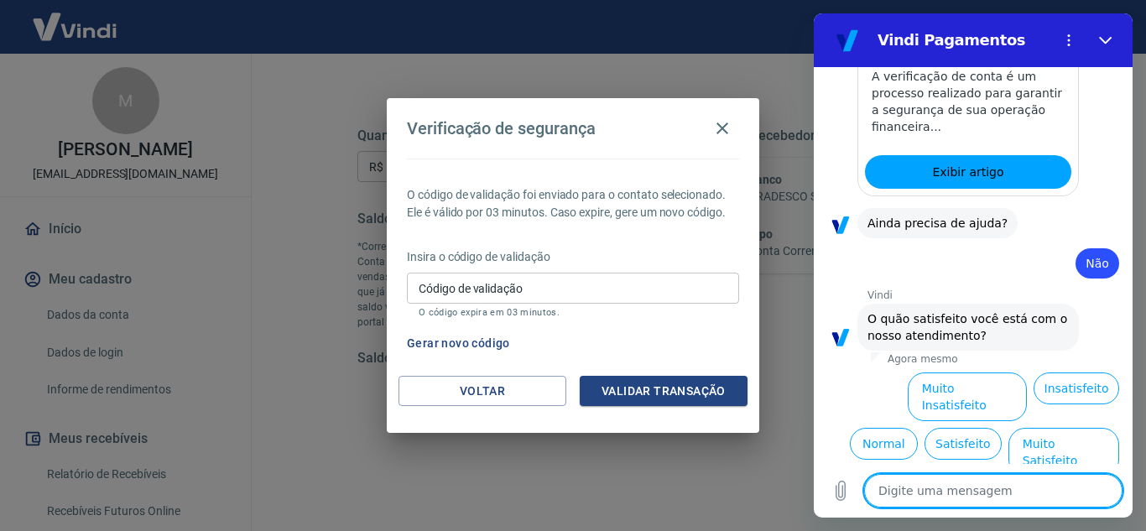
click at [978, 502] on textarea at bounding box center [993, 491] width 258 height 34
type textarea "q"
type textarea "x"
type textarea "qu"
type textarea "x"
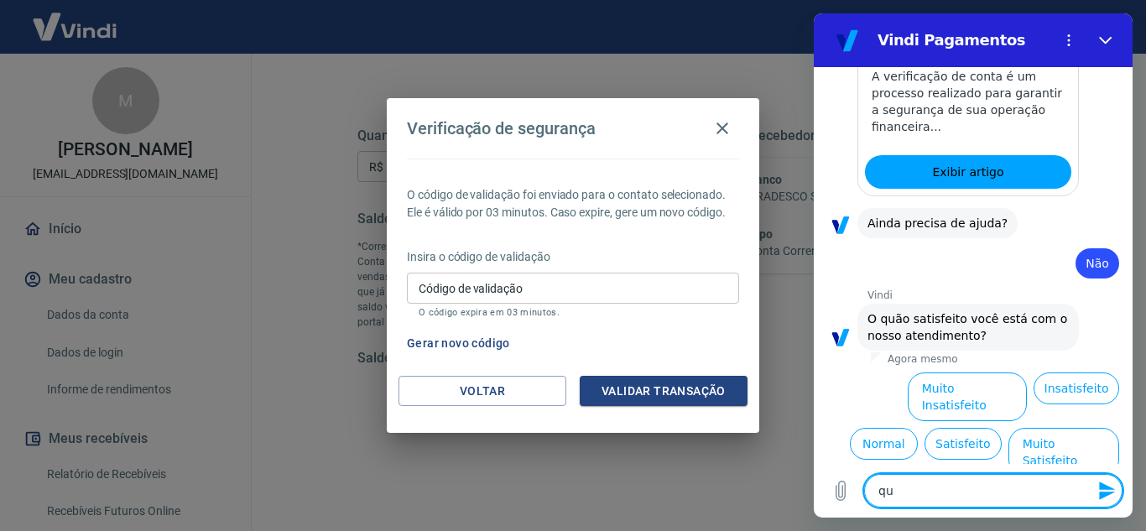
type textarea "que"
type textarea "x"
type textarea "quer"
type textarea "x"
type textarea "queri"
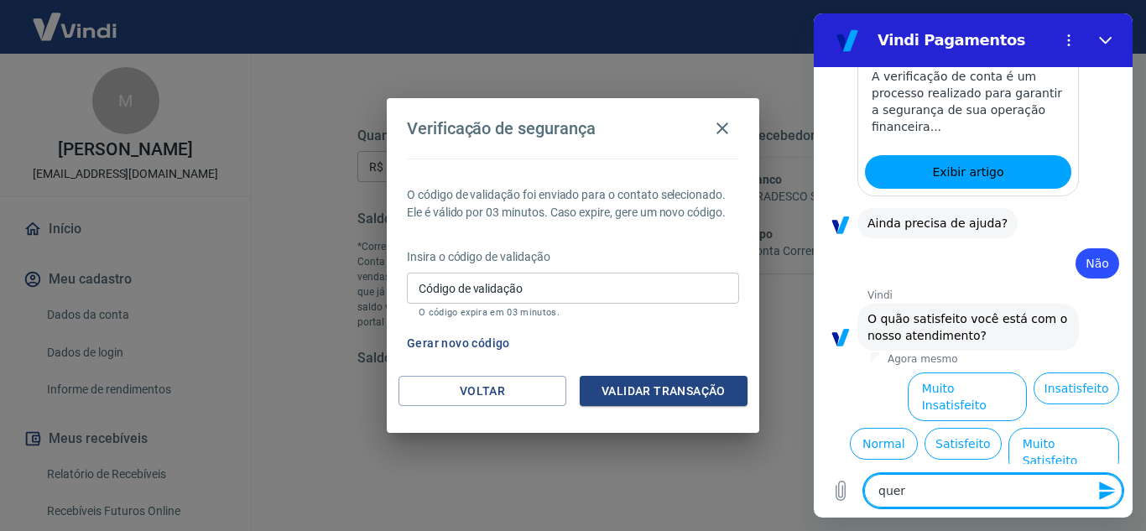
type textarea "x"
type textarea "queri"
type textarea "x"
type textarea "queri f"
type textarea "x"
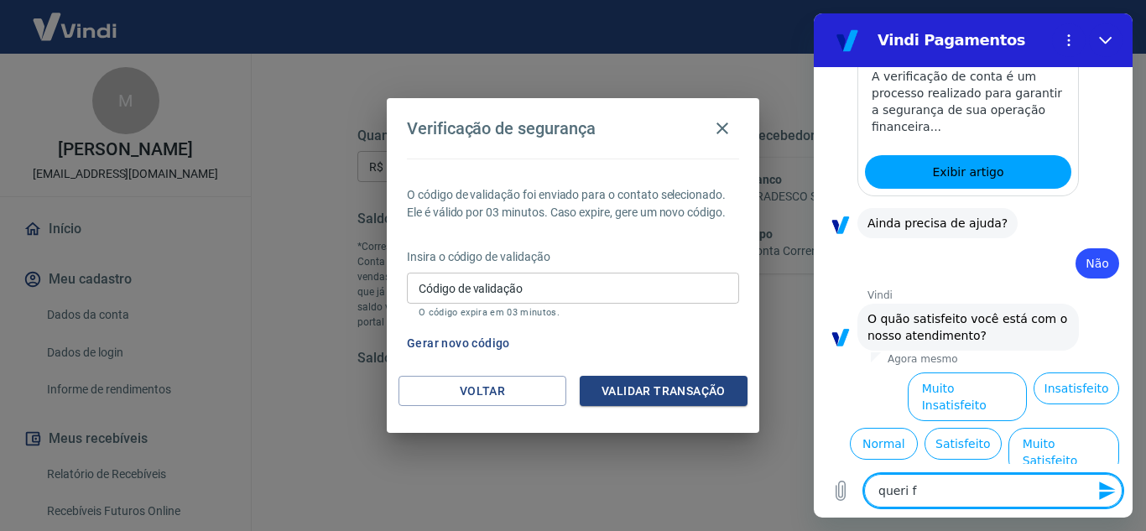
type textarea "queri fa"
type textarea "x"
type textarea "queri faa"
type textarea "x"
type textarea "q"
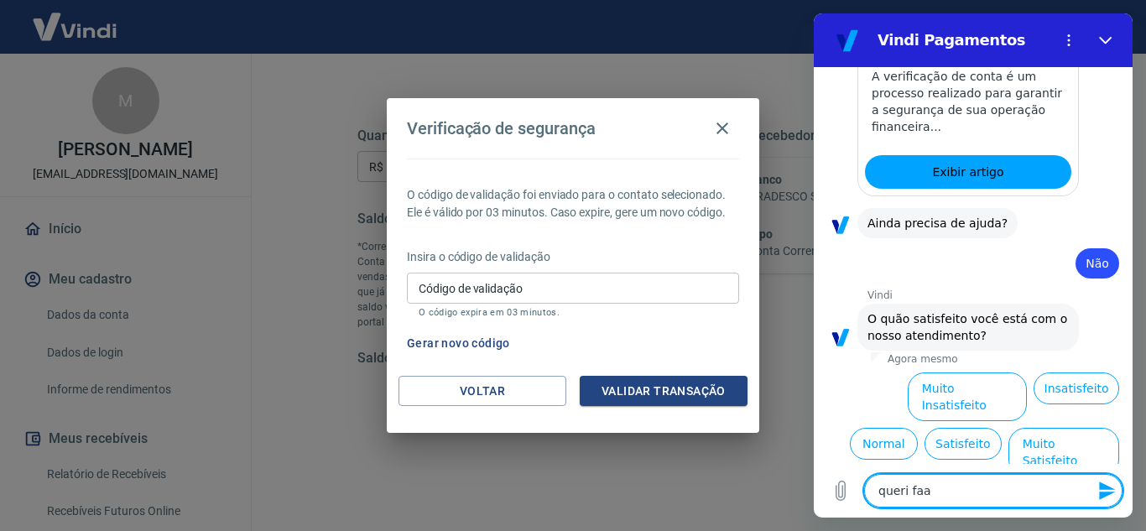
type textarea "x"
type textarea "qu"
type textarea "x"
type textarea "que"
type textarea "x"
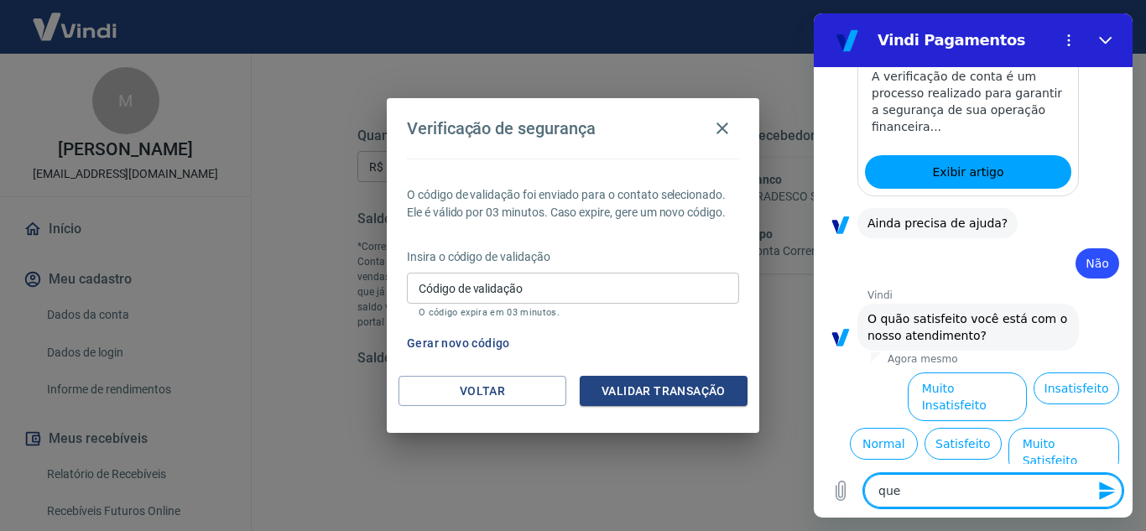
type textarea "quer"
type textarea "x"
type textarea "quero"
type textarea "x"
type textarea "quero"
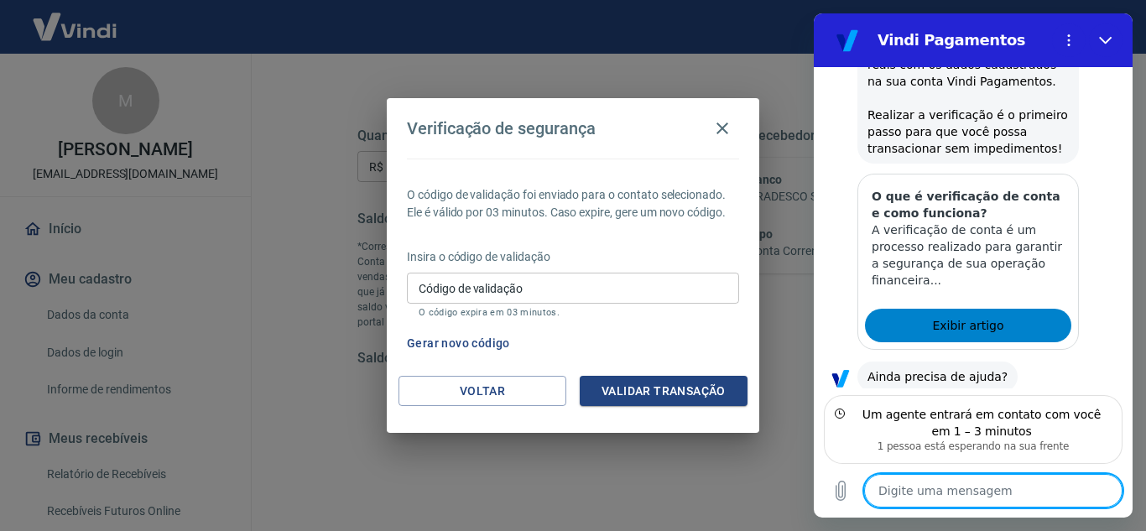
scroll to position [0, 0]
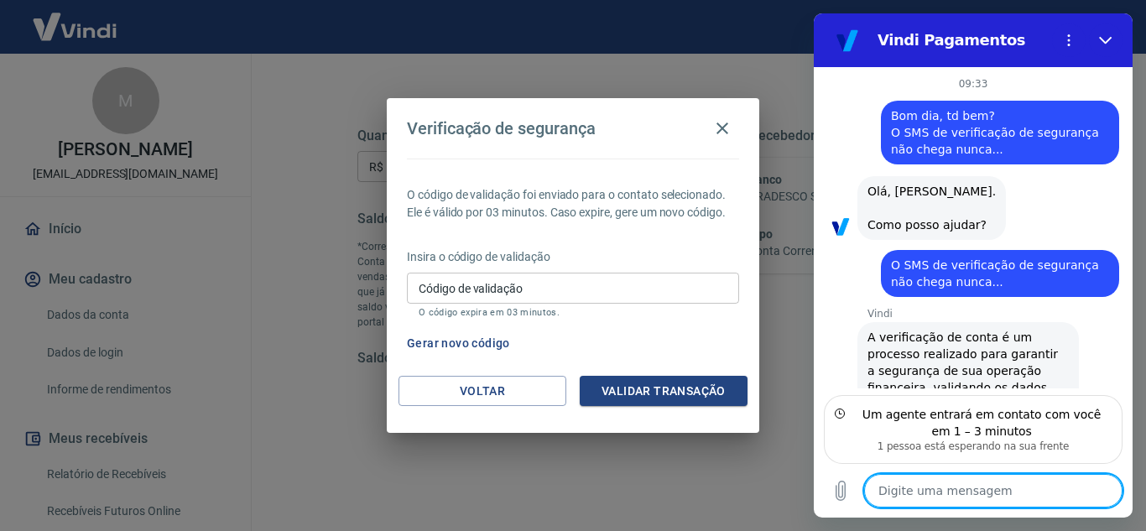
click at [902, 116] on span "Bom dia, td bem? O SMS de verificação de segurança não chega nunca..." at bounding box center [1000, 132] width 218 height 50
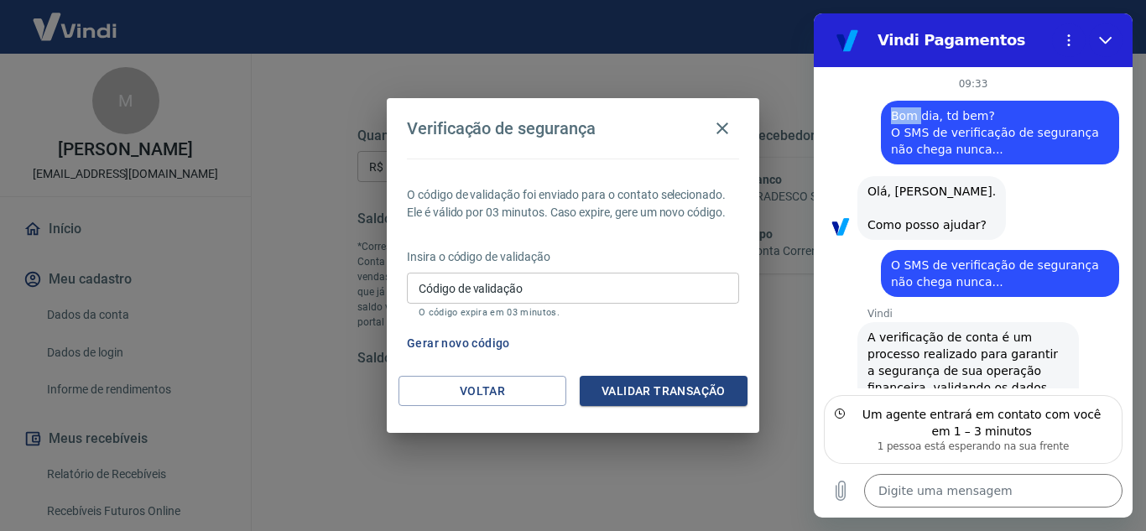
click at [902, 116] on span "Bom dia, td bem? O SMS de verificação de segurança não chega nunca..." at bounding box center [1000, 132] width 218 height 50
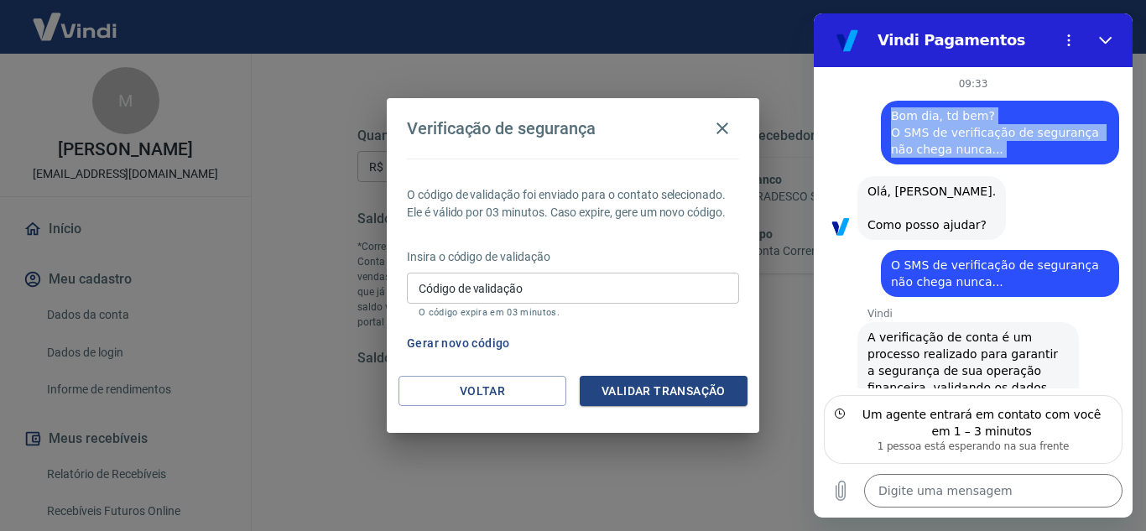
drag, startPoint x: 933, startPoint y: 144, endPoint x: 954, endPoint y: 146, distance: 20.2
click at [954, 146] on span "Bom dia, td bem? O SMS de verificação de segurança não chega nunca..." at bounding box center [1000, 132] width 218 height 50
copy span "Bom dia, td bem? O SMS de verificação de segurança não chega nunca..."
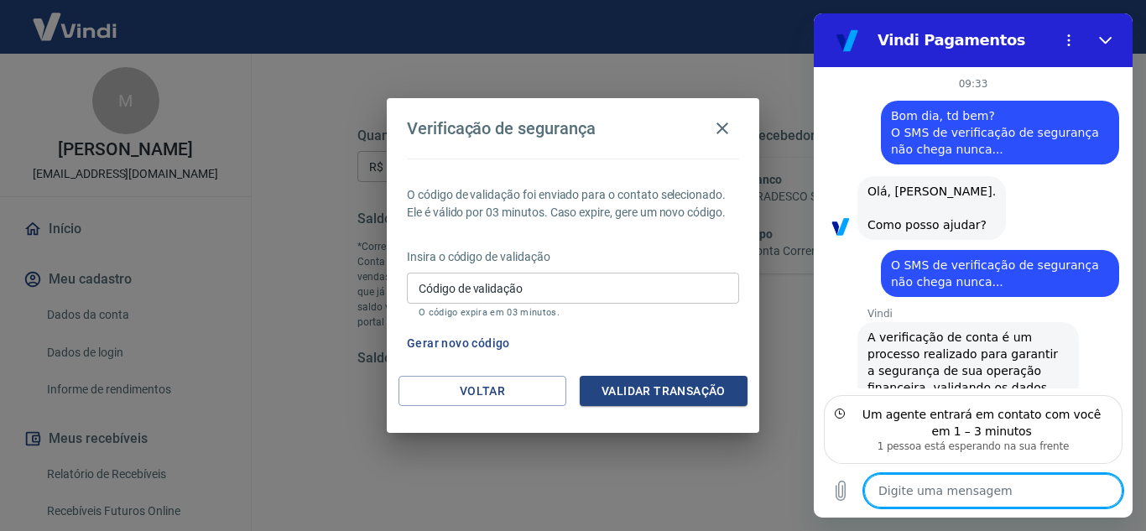
click at [978, 491] on textarea at bounding box center [993, 491] width 258 height 34
paste textarea "Bom dia, td bem? O SMS de verificação de segurança não chega nunca..."
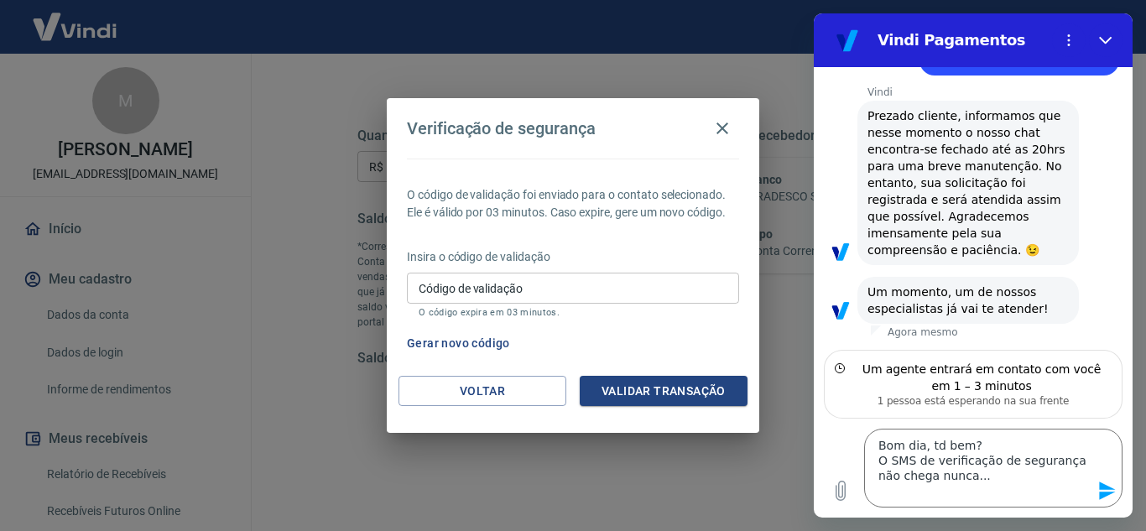
scroll to position [808, 0]
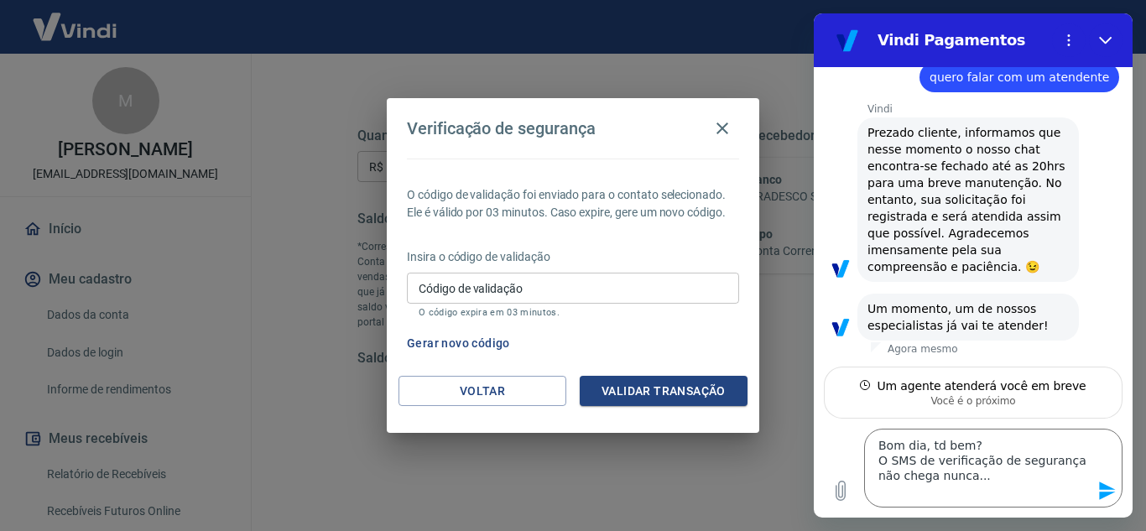
click at [618, 283] on input "Código de validação" at bounding box center [573, 288] width 332 height 31
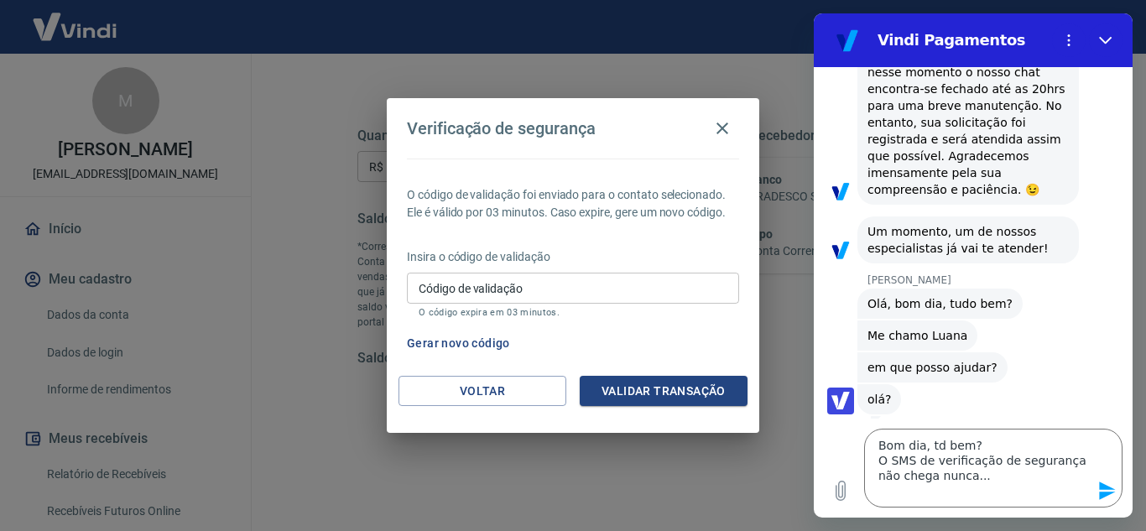
scroll to position [901, 0]
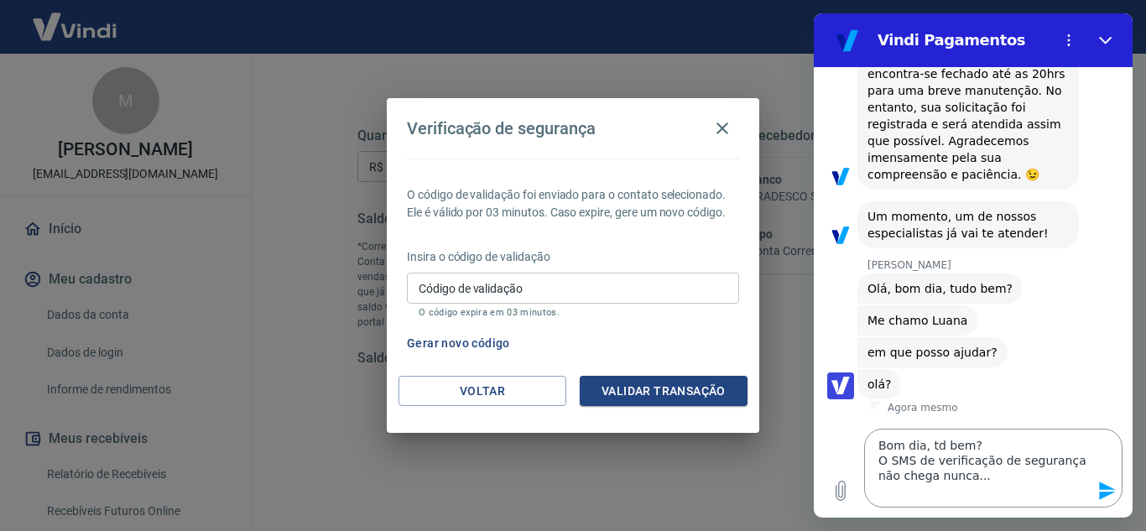
click at [1015, 465] on textarea "Bom dia, td bem? O SMS de verificação de segurança não chega nunca..." at bounding box center [993, 468] width 258 height 79
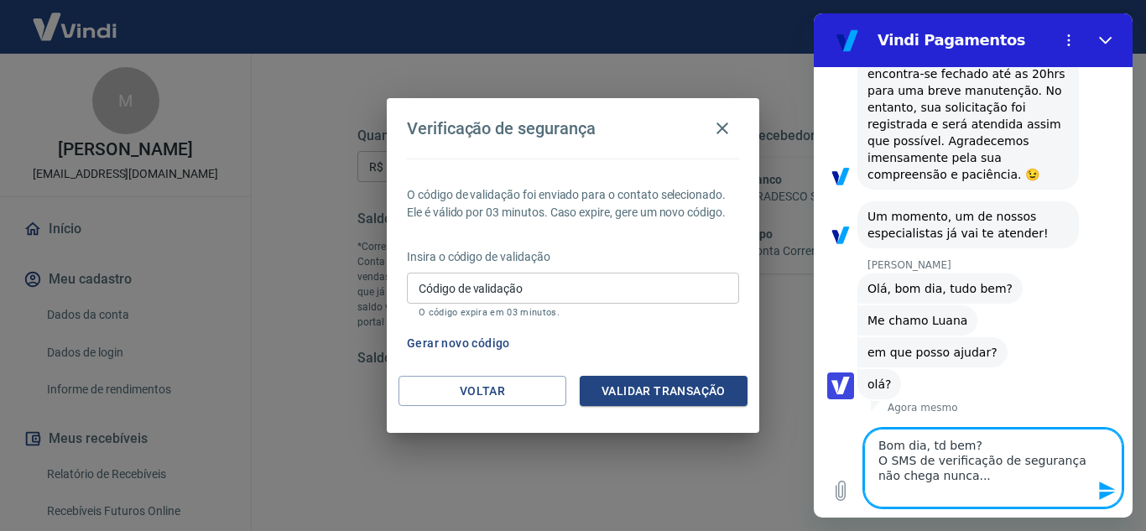
click at [972, 476] on textarea "Bom dia, td bem? O SMS de verificação de segurança não chega nunca..." at bounding box center [993, 468] width 258 height 79
click at [1096, 489] on button "Enviar mensagem" at bounding box center [1106, 491] width 34 height 34
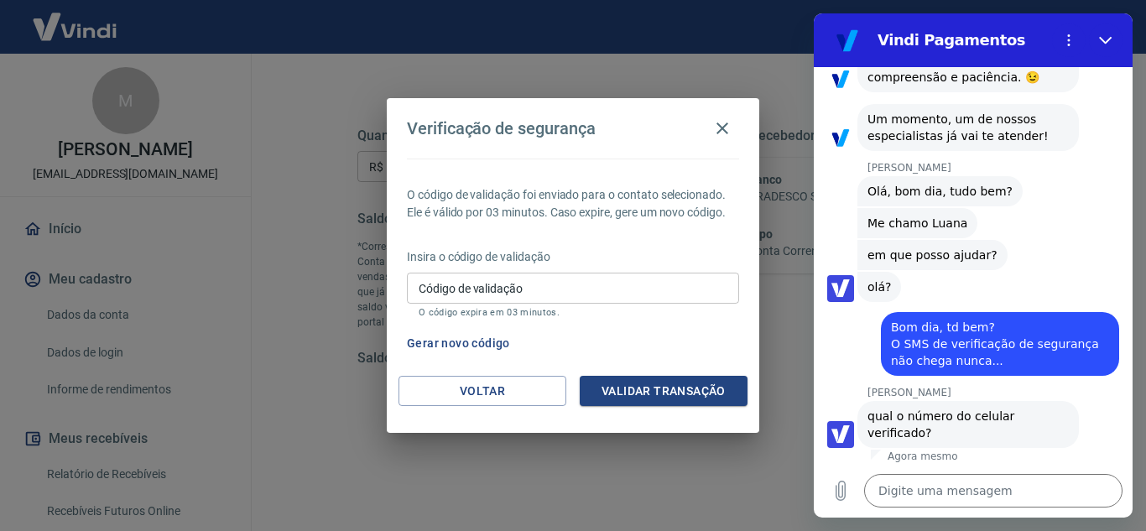
scroll to position [1001, 0]
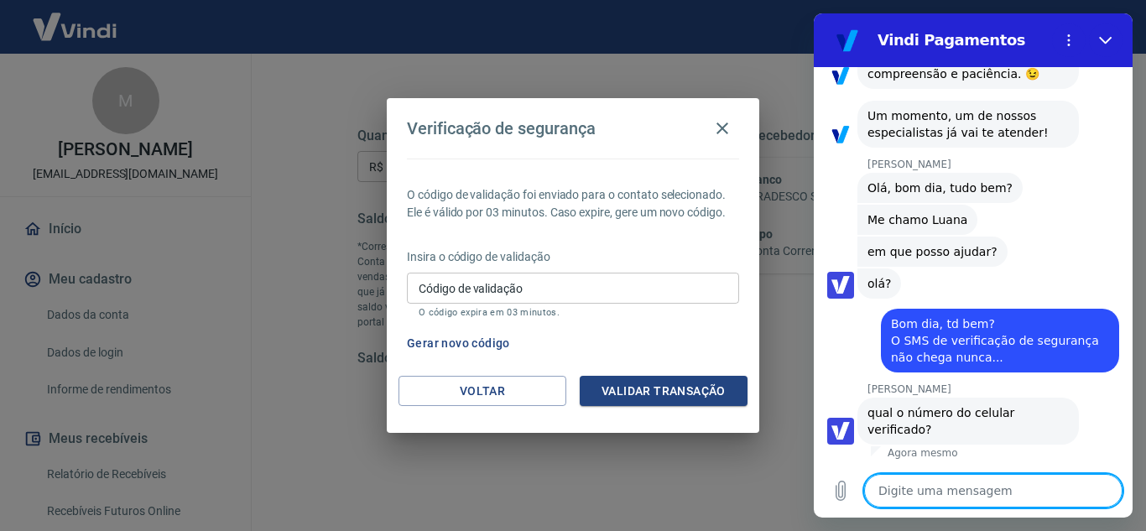
click at [1032, 493] on textarea at bounding box center [993, 491] width 258 height 34
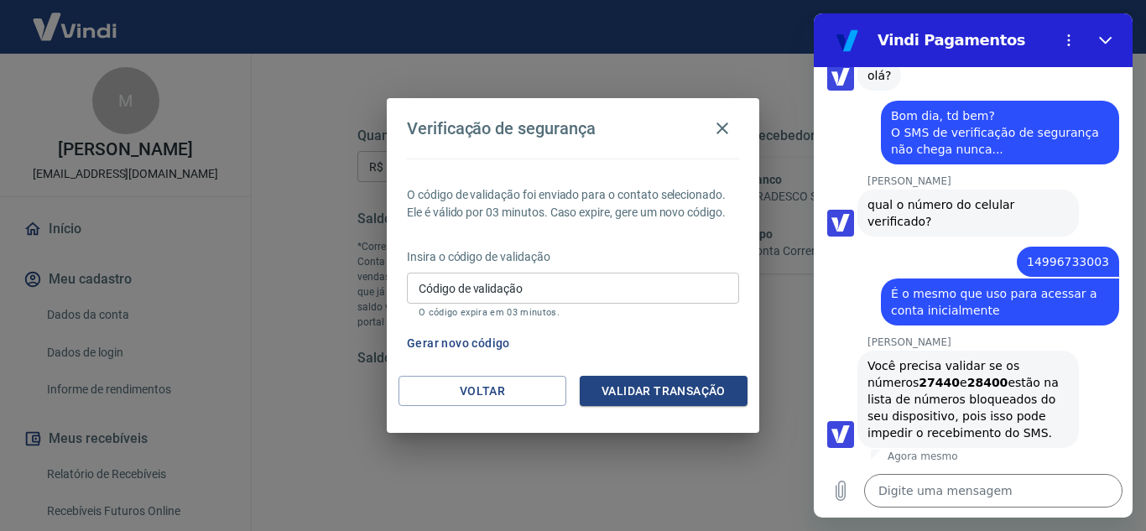
scroll to position [1213, 0]
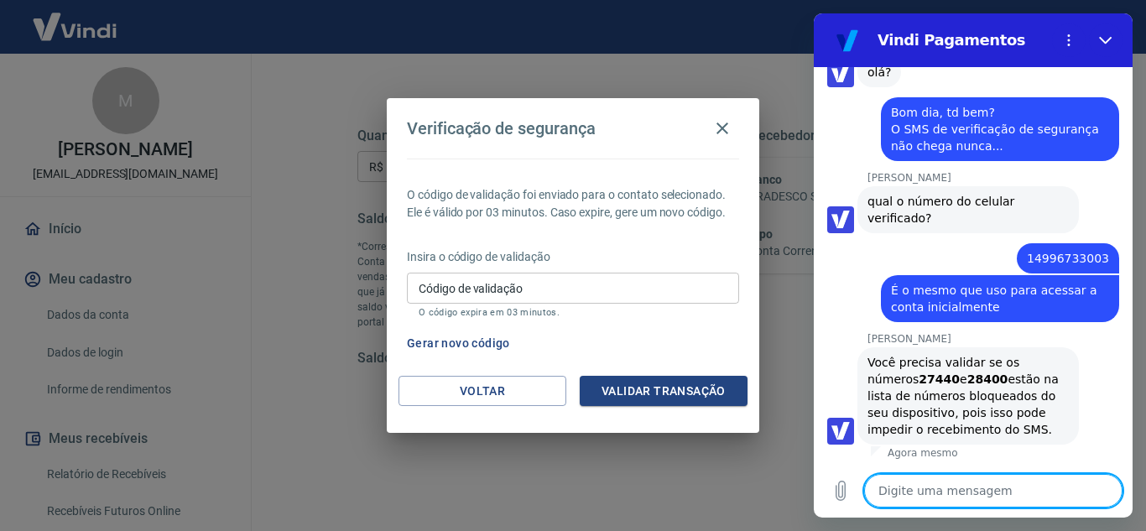
click at [1005, 486] on textarea at bounding box center [993, 491] width 258 height 34
click at [969, 493] on textarea at bounding box center [993, 491] width 258 height 34
click at [971, 493] on textarea at bounding box center [993, 491] width 258 height 34
click at [974, 491] on textarea at bounding box center [993, 491] width 258 height 34
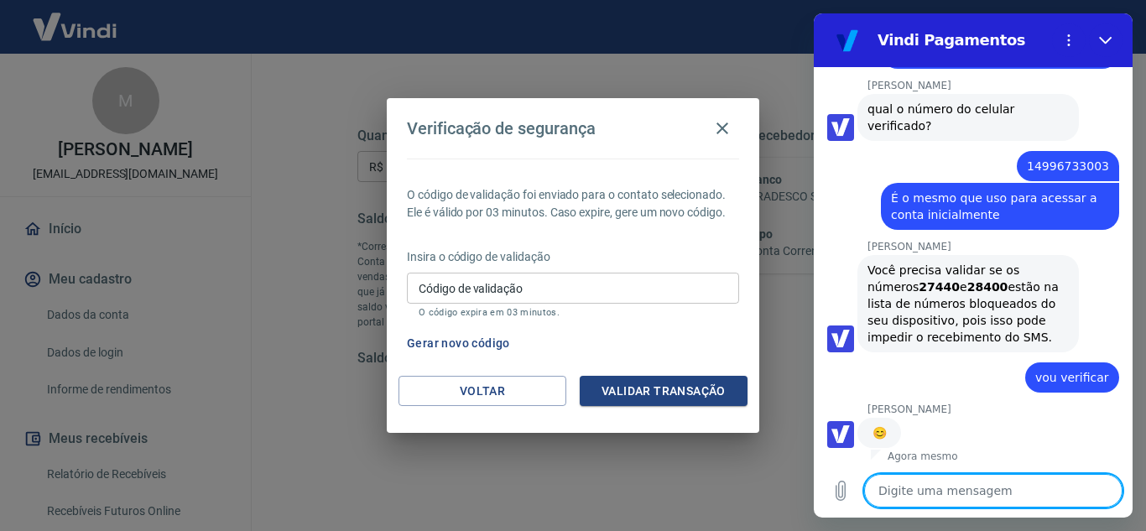
scroll to position [1308, 0]
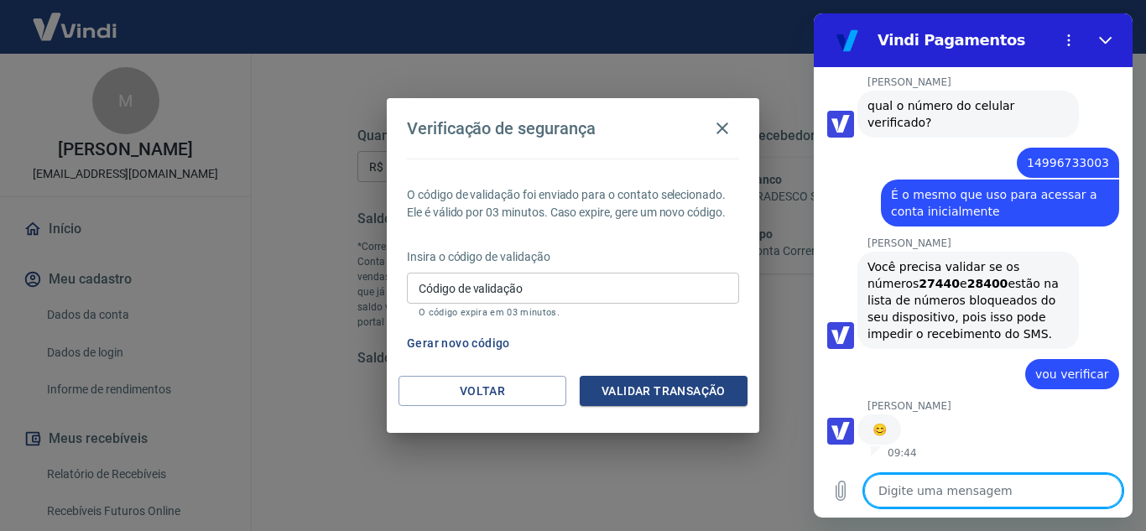
click at [918, 278] on strong "27440" at bounding box center [938, 283] width 41 height 13
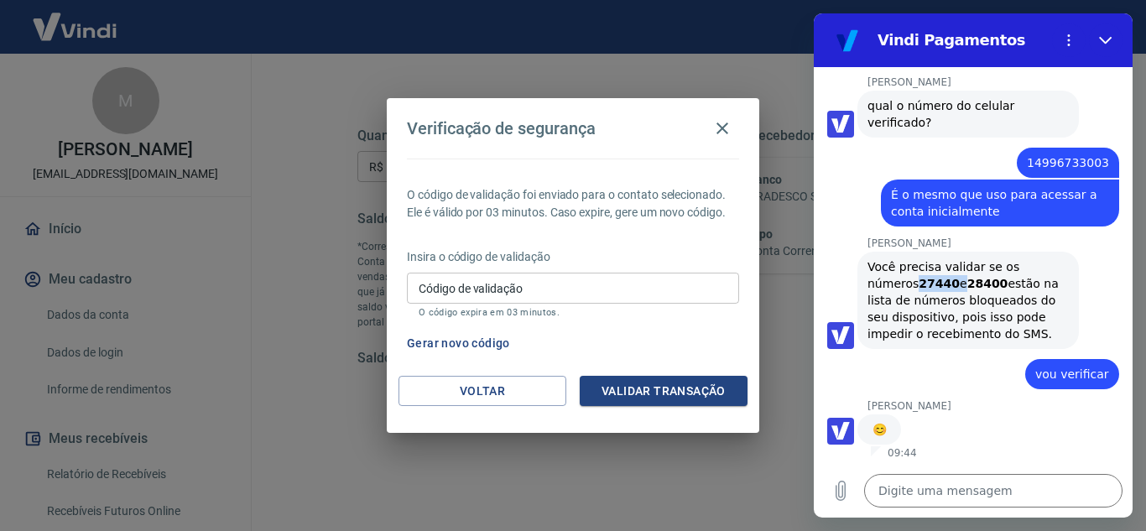
click at [918, 278] on strong "27440" at bounding box center [938, 283] width 41 height 13
click at [974, 499] on textarea at bounding box center [993, 491] width 258 height 34
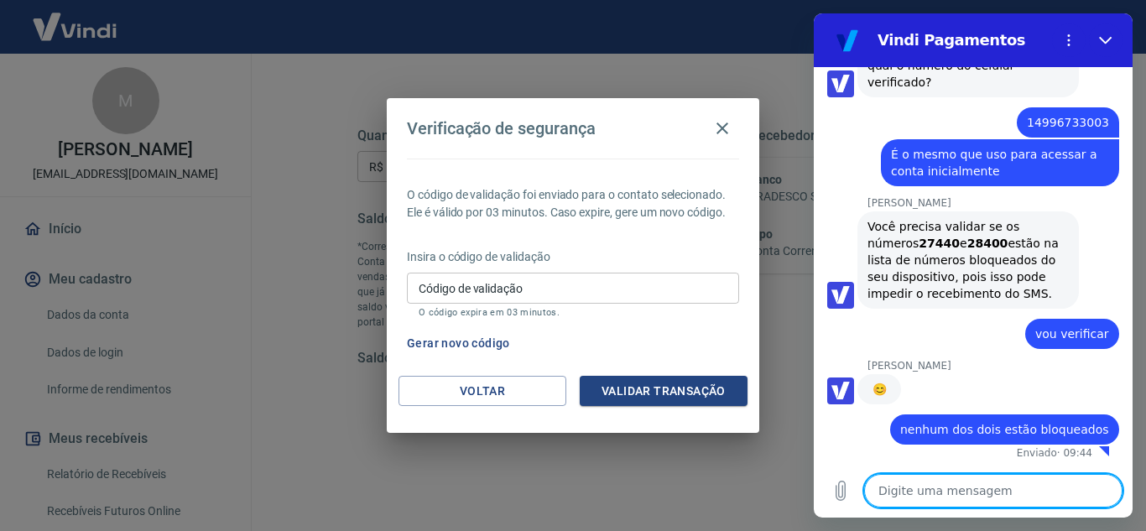
scroll to position [1349, 0]
click at [992, 490] on textarea at bounding box center [993, 491] width 258 height 34
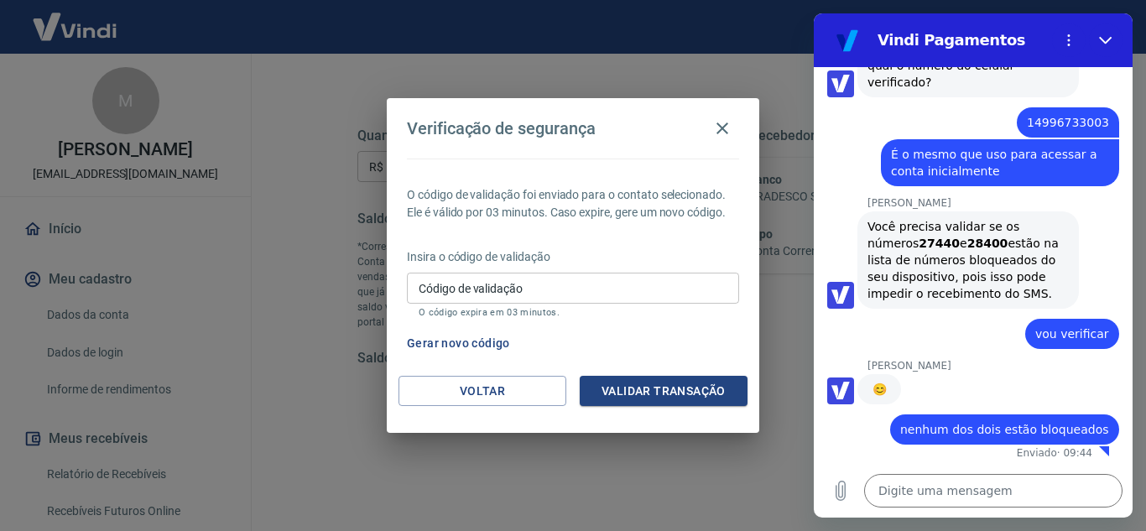
click at [472, 335] on button "Gerar novo código" at bounding box center [458, 343] width 117 height 31
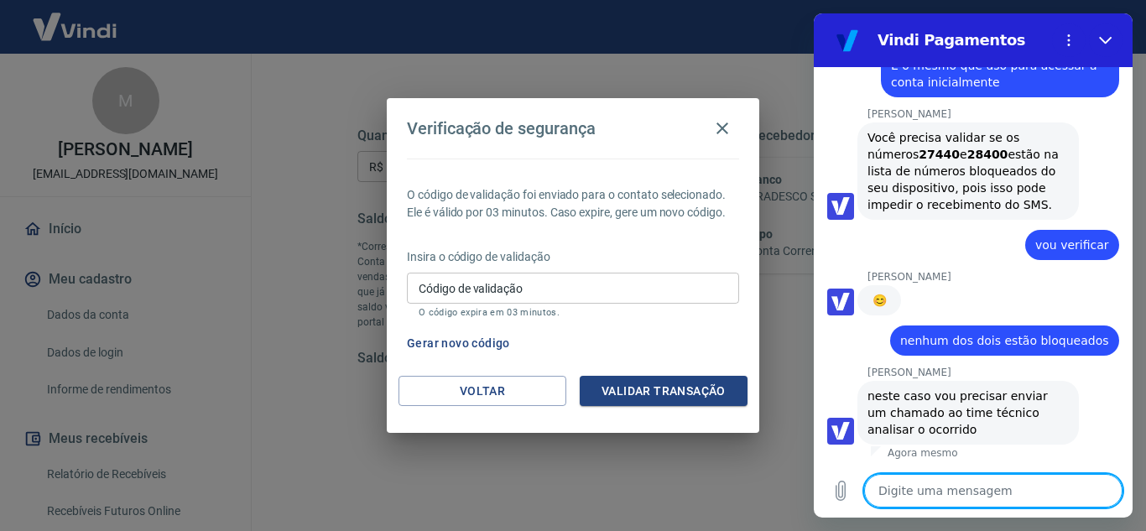
scroll to position [1437, 0]
click at [991, 484] on textarea at bounding box center [993, 491] width 258 height 34
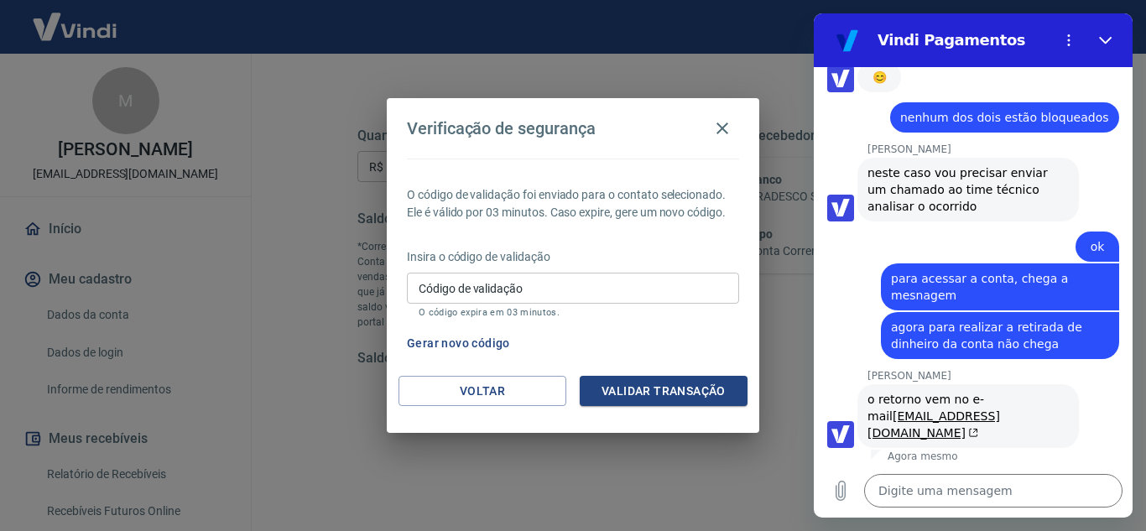
scroll to position [1647, 0]
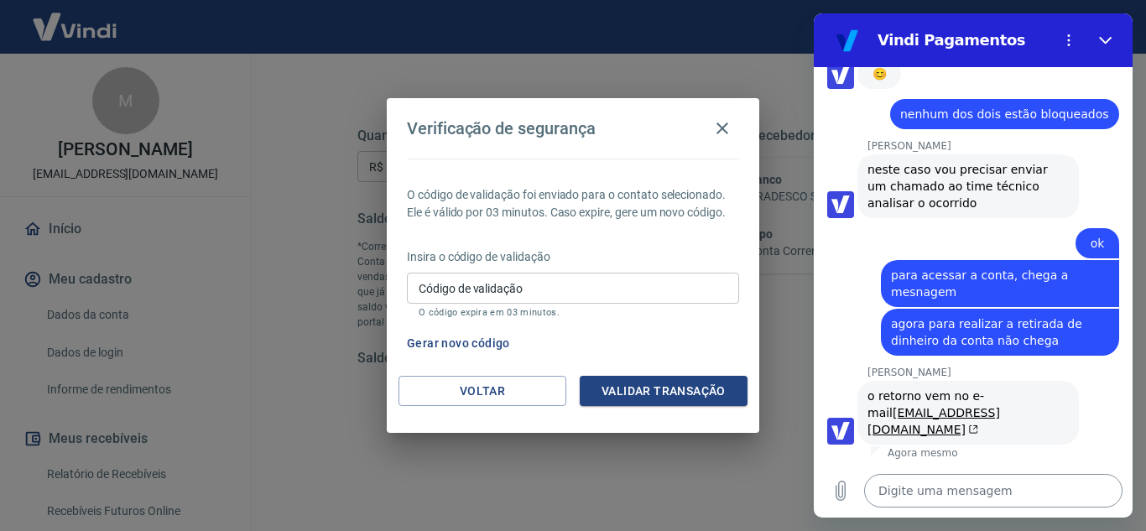
click at [969, 498] on textarea at bounding box center [993, 491] width 258 height 34
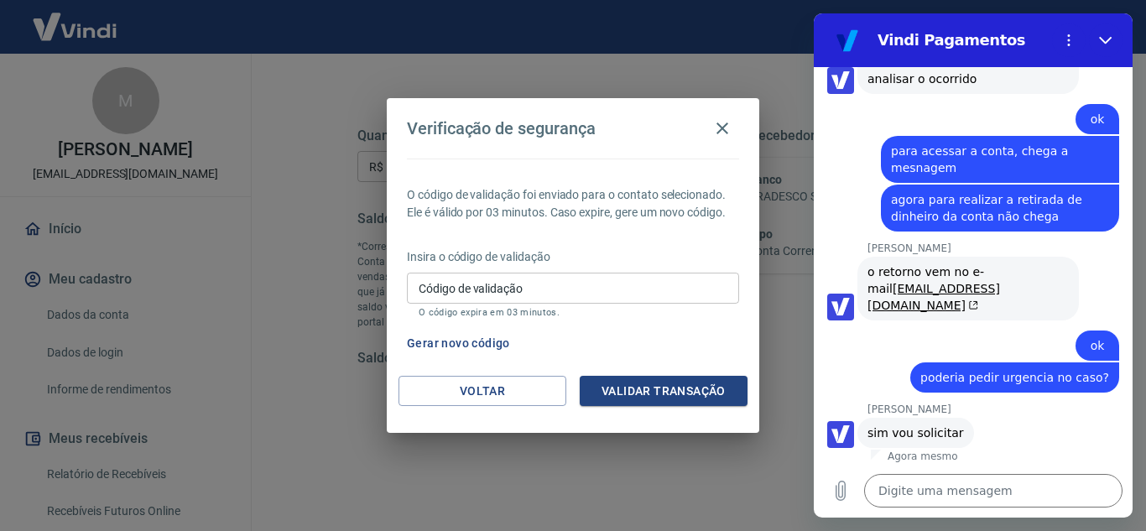
scroll to position [1775, 0]
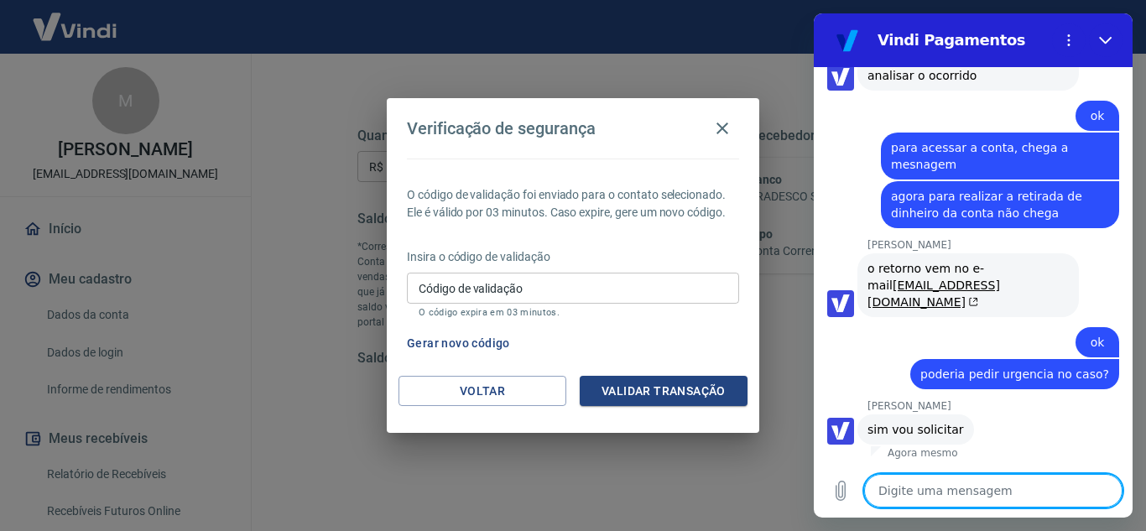
click at [961, 486] on textarea at bounding box center [993, 491] width 258 height 34
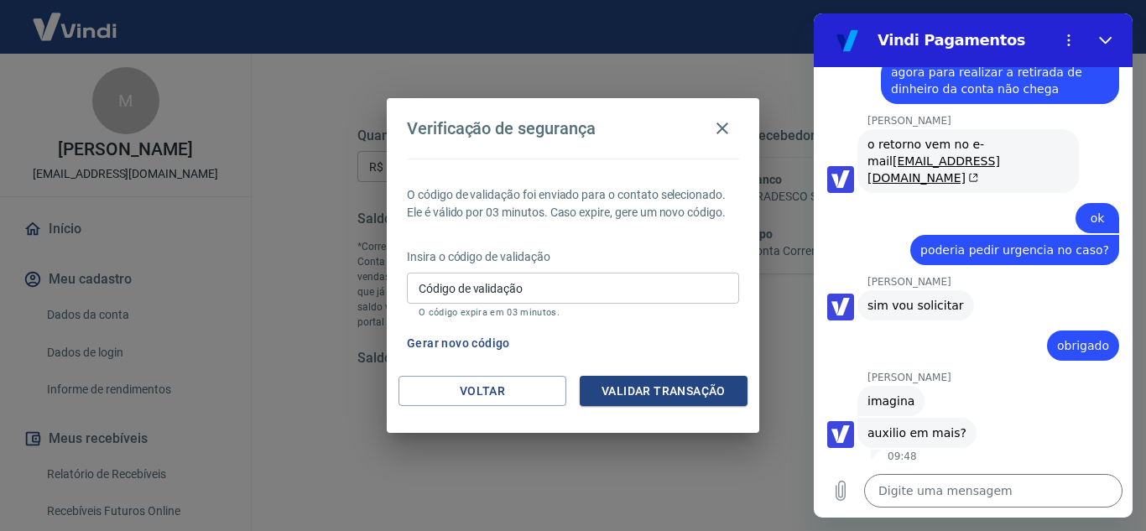
scroll to position [1902, 0]
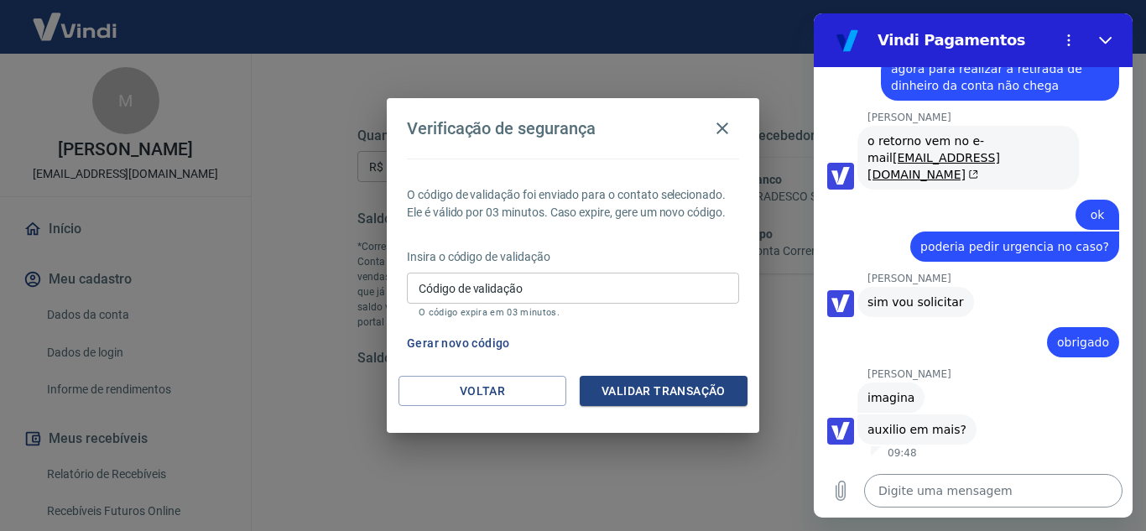
click at [938, 488] on textarea at bounding box center [993, 491] width 258 height 34
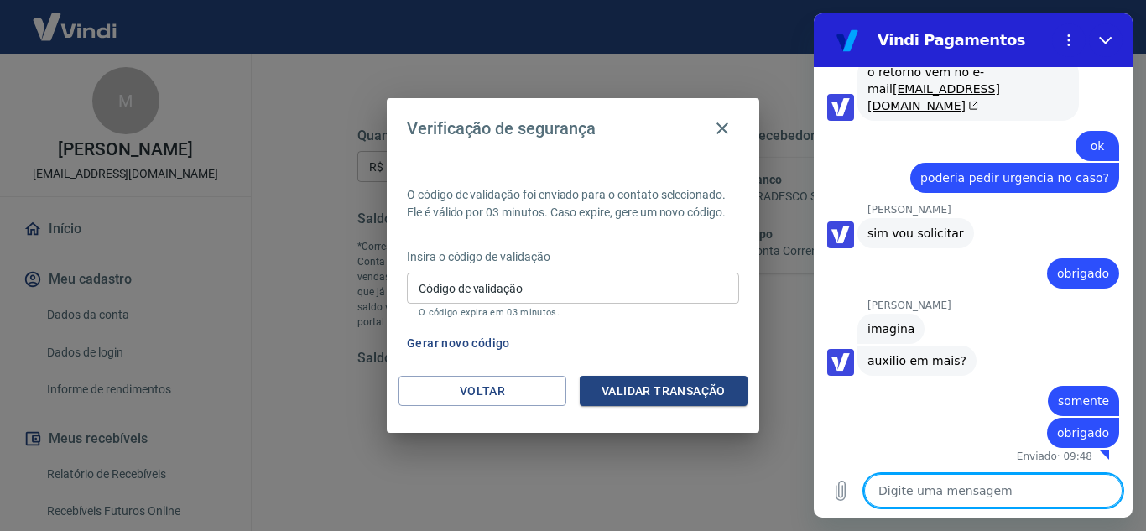
scroll to position [1974, 0]
